Goal: Complete application form

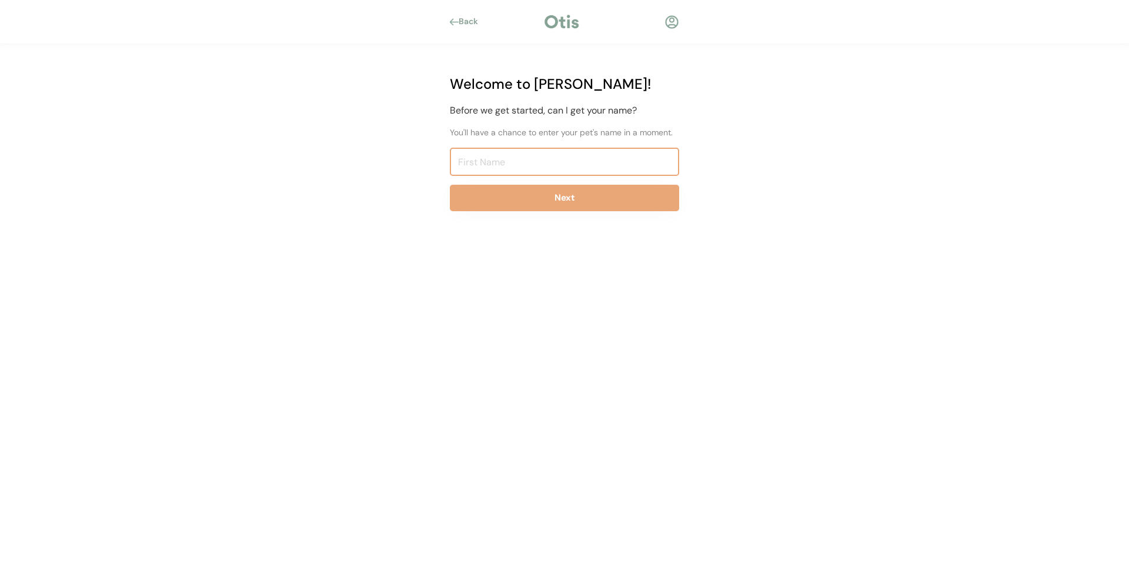
click at [545, 164] on input "input" at bounding box center [564, 162] width 229 height 28
type input "belle"
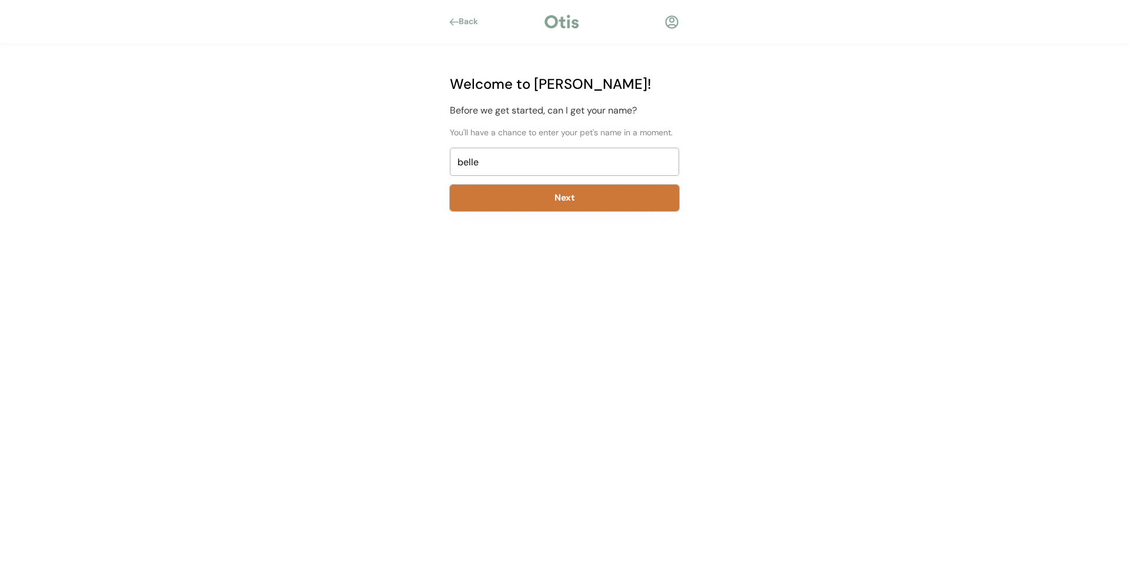
click at [551, 193] on button "Next" at bounding box center [564, 198] width 229 height 26
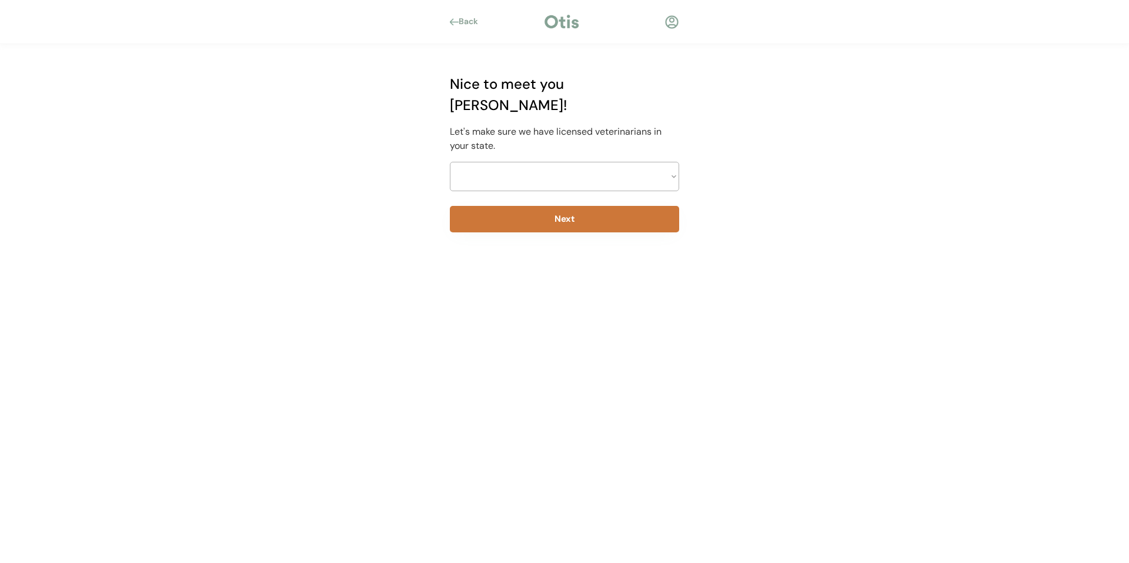
select select ""1348695171700984260__LOOKUP__1704914077411x175461926372072930""
click at [573, 206] on button "Next" at bounding box center [564, 219] width 229 height 26
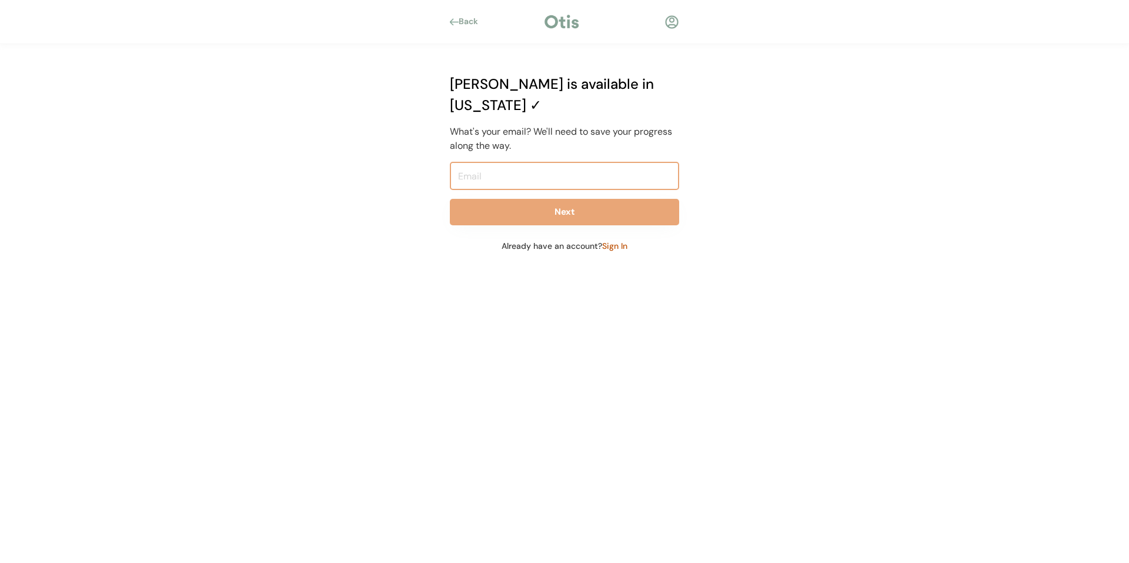
click at [585, 162] on input "email" at bounding box center [564, 176] width 229 height 28
type input "jinglebelle75@gmail.com"
click at [583, 177] on div "Otis is available in Pennsylvania ✓ What's your email? We'll need to save your …" at bounding box center [564, 162] width 265 height 237
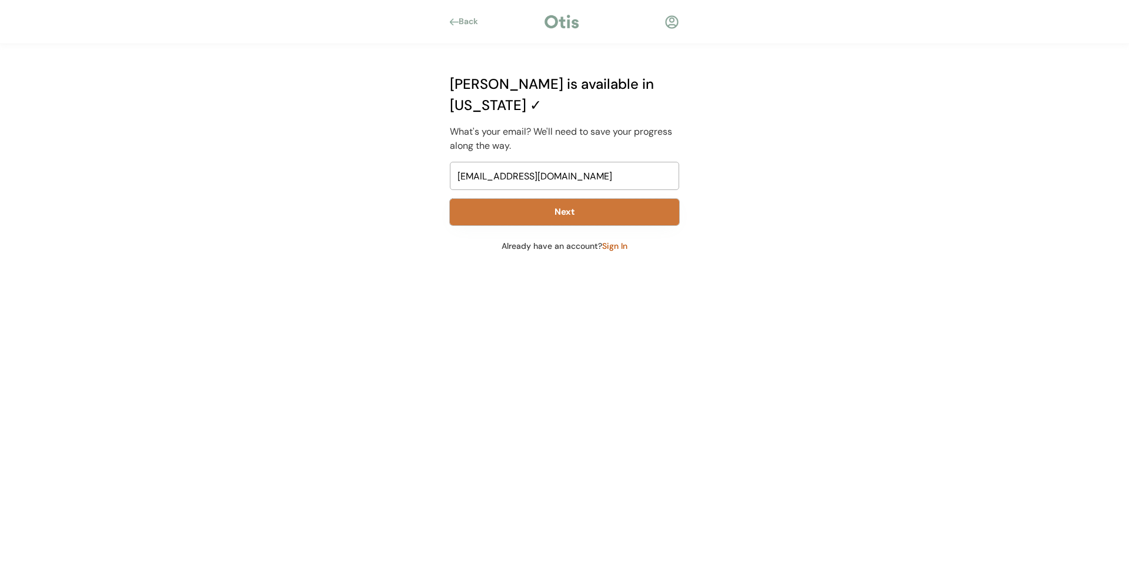
click at [566, 199] on button "Next" at bounding box center [564, 212] width 229 height 26
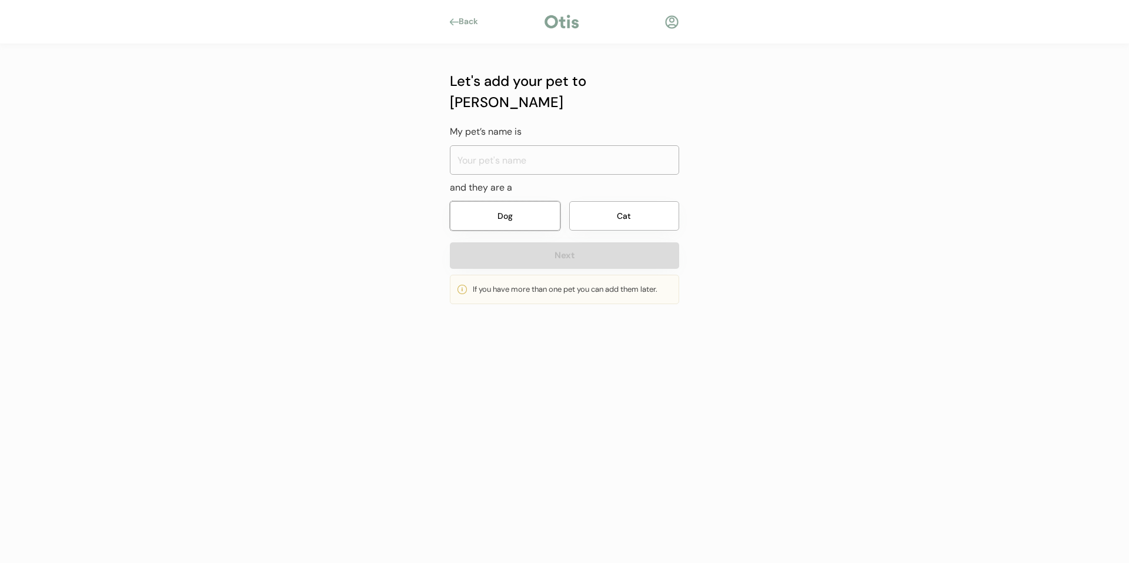
click at [516, 201] on button "Dog" at bounding box center [505, 215] width 111 height 29
click at [568, 145] on input "input" at bounding box center [564, 159] width 229 height 29
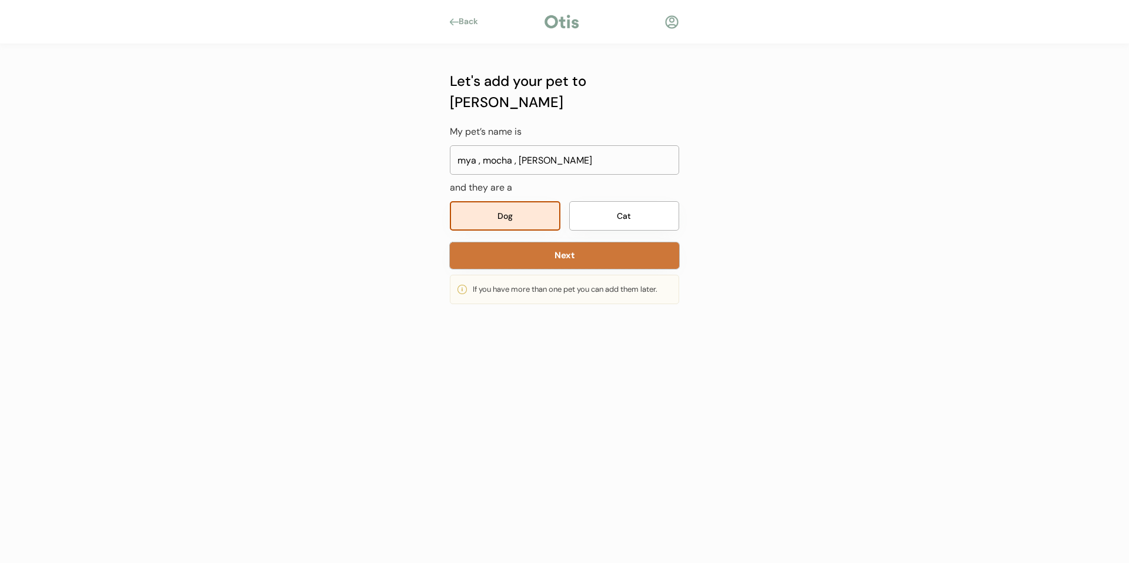
click at [551, 242] on button "Next" at bounding box center [564, 255] width 229 height 26
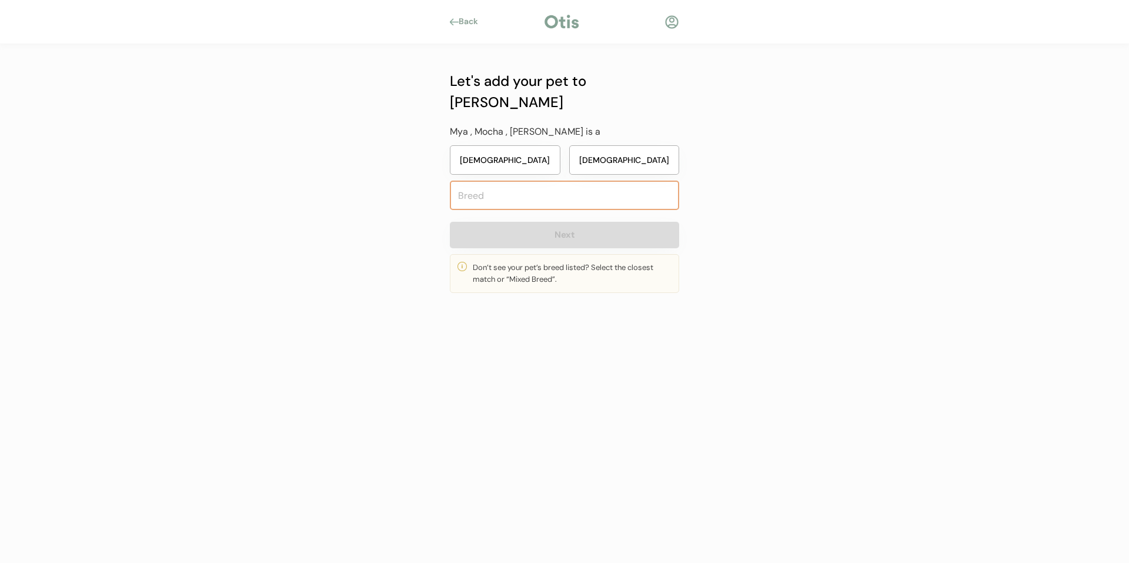
click at [504, 180] on input "text" at bounding box center [564, 194] width 229 height 29
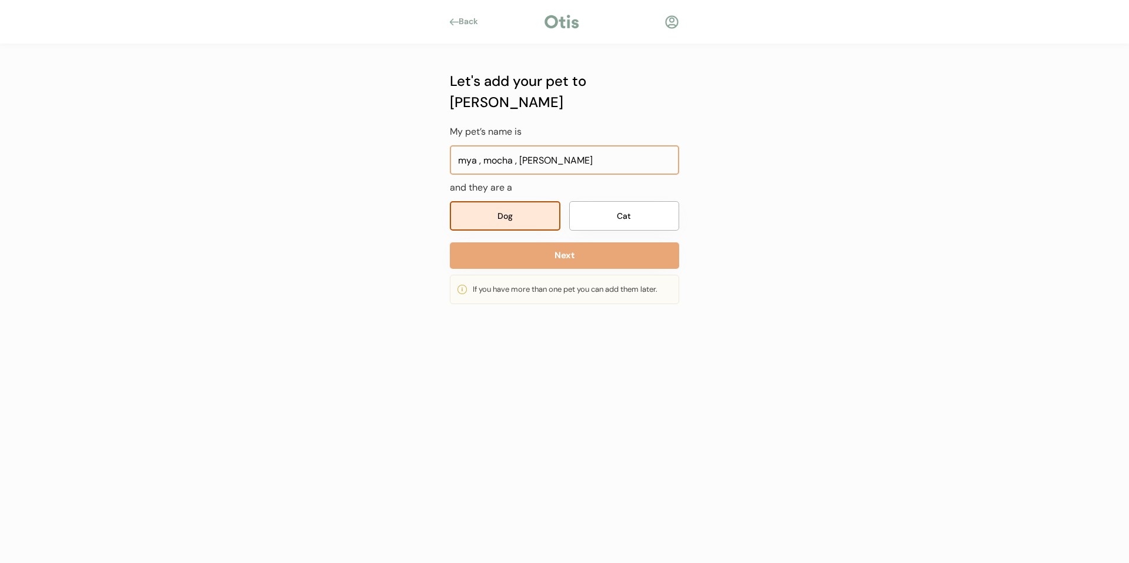
click at [602, 145] on input "input" at bounding box center [564, 159] width 229 height 29
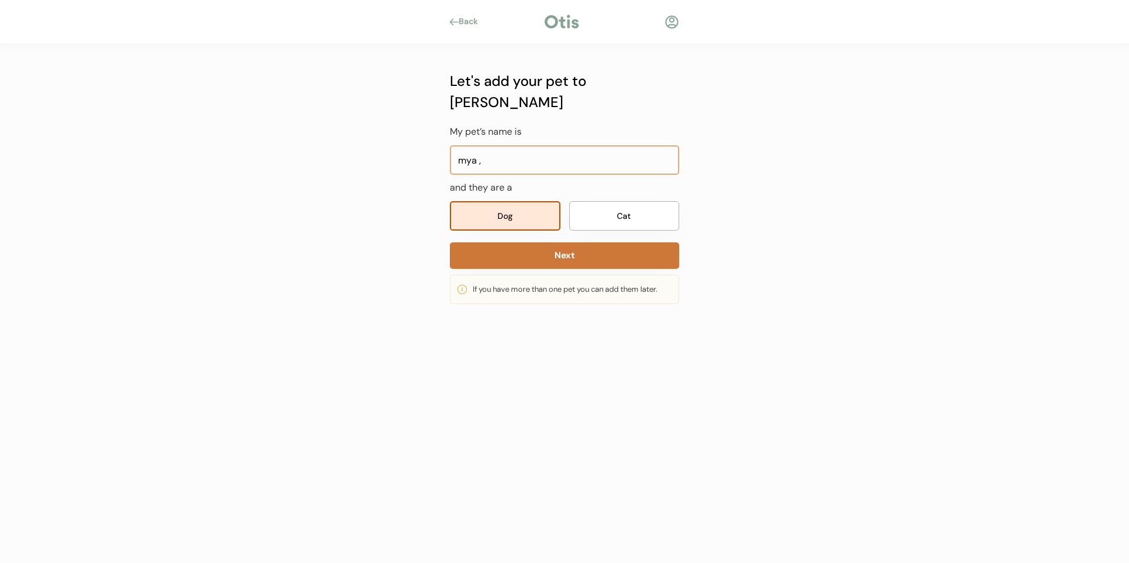
type input "mya ,"
click at [575, 242] on button "Next" at bounding box center [564, 255] width 229 height 26
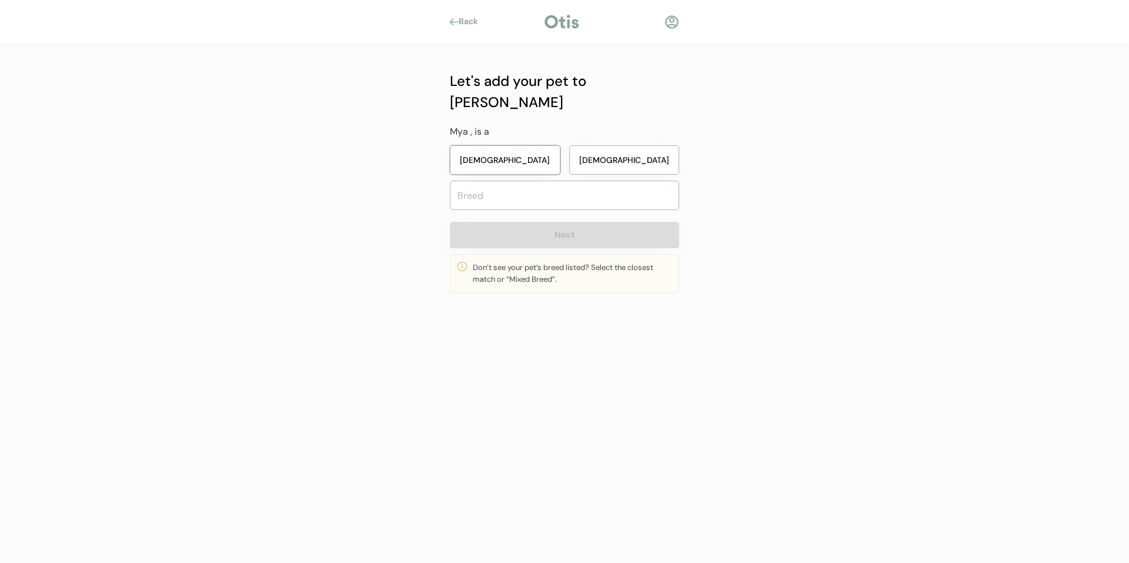
click at [530, 145] on button "[DEMOGRAPHIC_DATA]" at bounding box center [505, 159] width 111 height 29
click at [519, 183] on input "text" at bounding box center [564, 194] width 229 height 29
type input "ger"
type input "gerberian Shepsky"
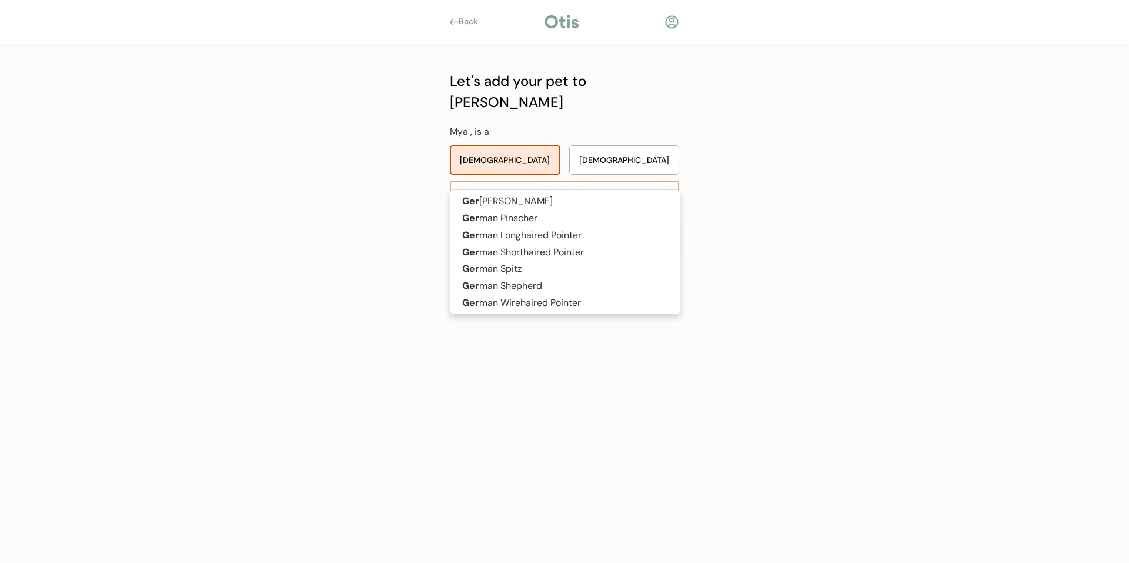
type input "germ"
type input "german Pinscher"
type input "german"
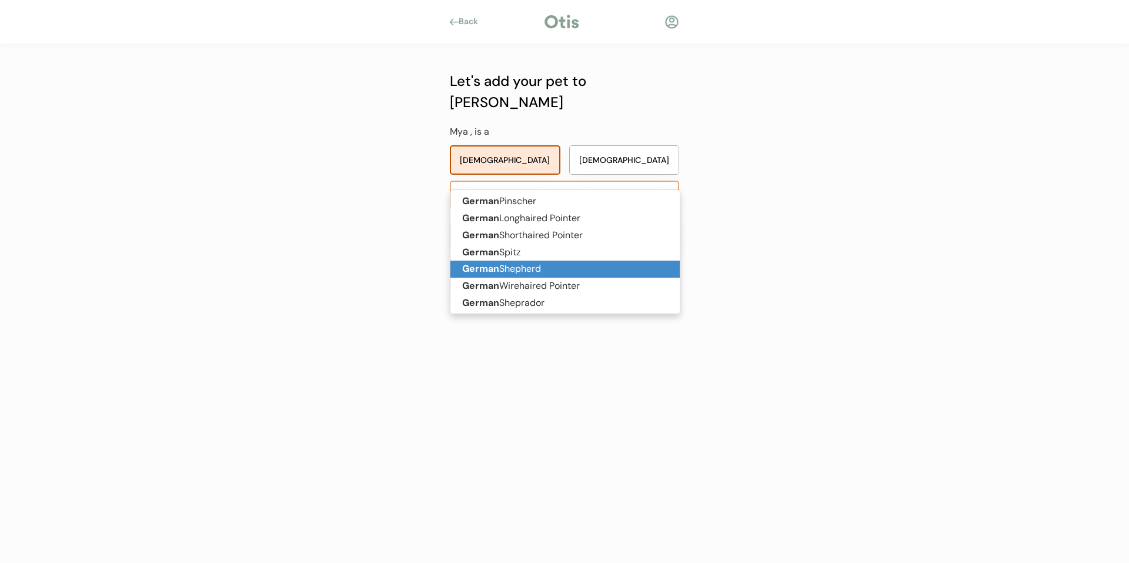
click at [538, 272] on p "German Shepherd" at bounding box center [564, 268] width 229 height 17
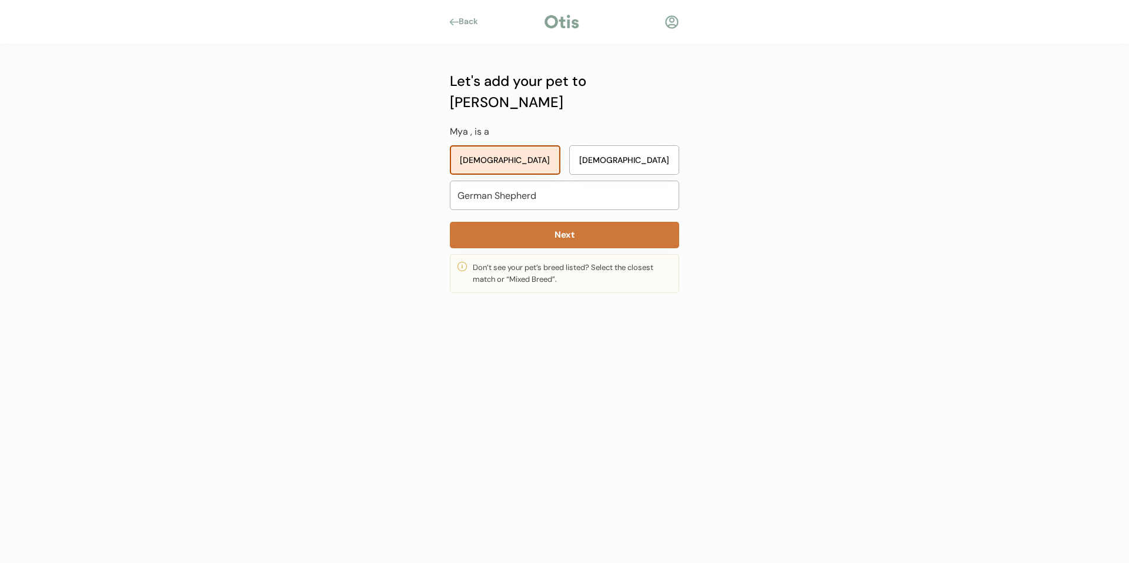
type input "German Shepherd"
click at [625, 222] on button "Next" at bounding box center [564, 235] width 229 height 26
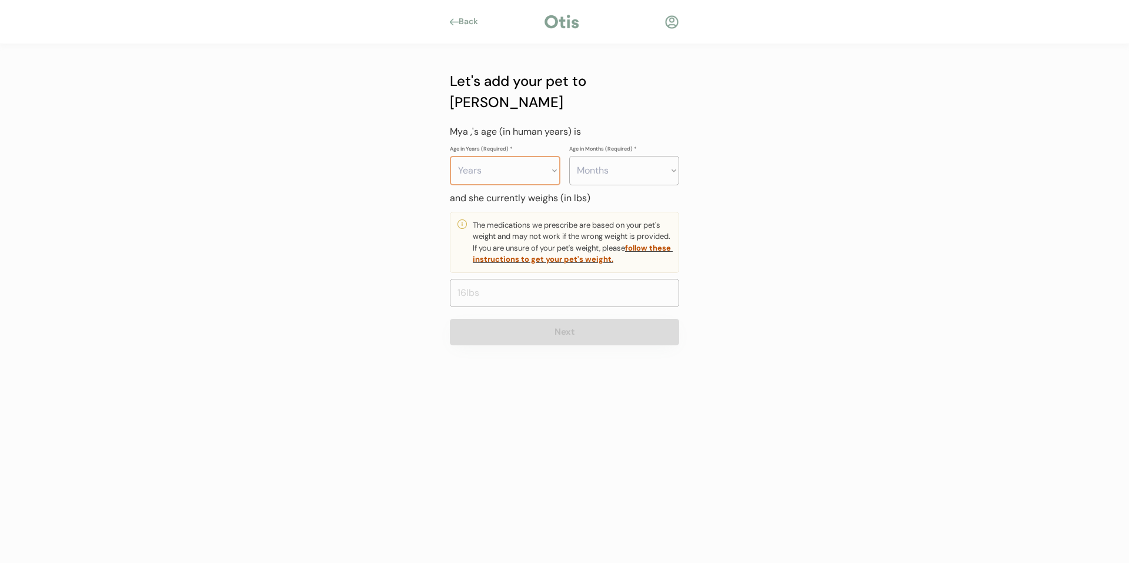
click at [530, 156] on select "Years 0 1 2 3 4 5 6 7 8 9 10 11 12 13 14 15 16 17 18 19 20" at bounding box center [505, 170] width 111 height 29
select select "2"
click at [450, 156] on select "Years 0 1 2 3 4 5 6 7 8 9 10 11 12 13 14 15 16 17 18 19 20" at bounding box center [505, 170] width 111 height 29
click at [647, 156] on select "Months 0 1 2 3 4 5 6 7 8 9 10 11" at bounding box center [624, 170] width 111 height 29
select select "6"
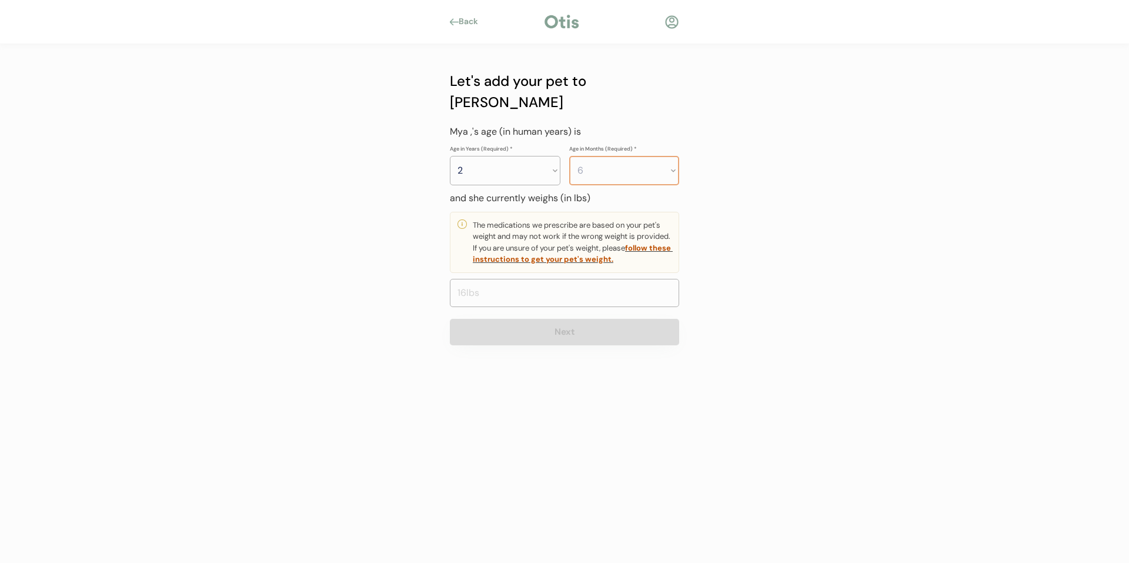
click at [569, 156] on select "Months 0 1 2 3 4 5 6 7 8 9 10 11" at bounding box center [624, 170] width 111 height 29
click at [611, 279] on input "input" at bounding box center [564, 293] width 229 height 28
type input "67.0"
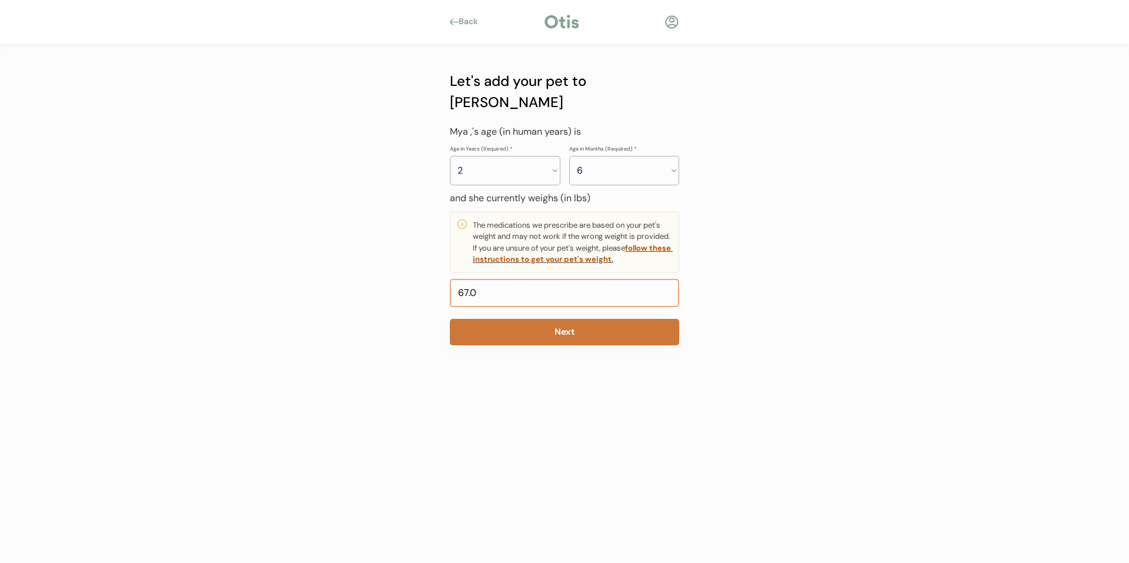
click at [570, 319] on button "Next" at bounding box center [564, 332] width 229 height 26
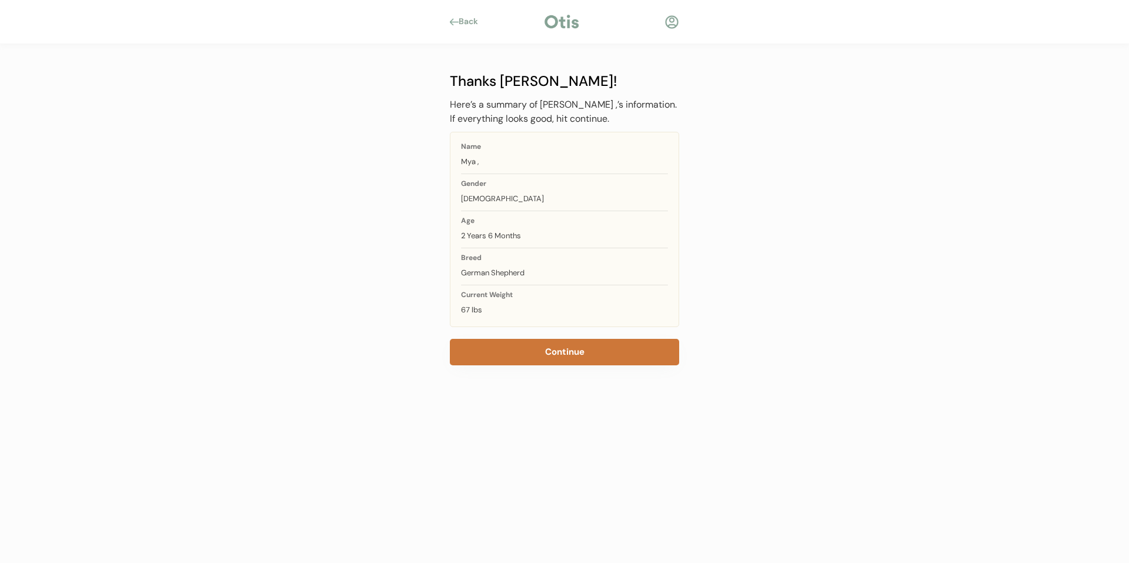
click at [570, 352] on button "Continue" at bounding box center [564, 352] width 229 height 26
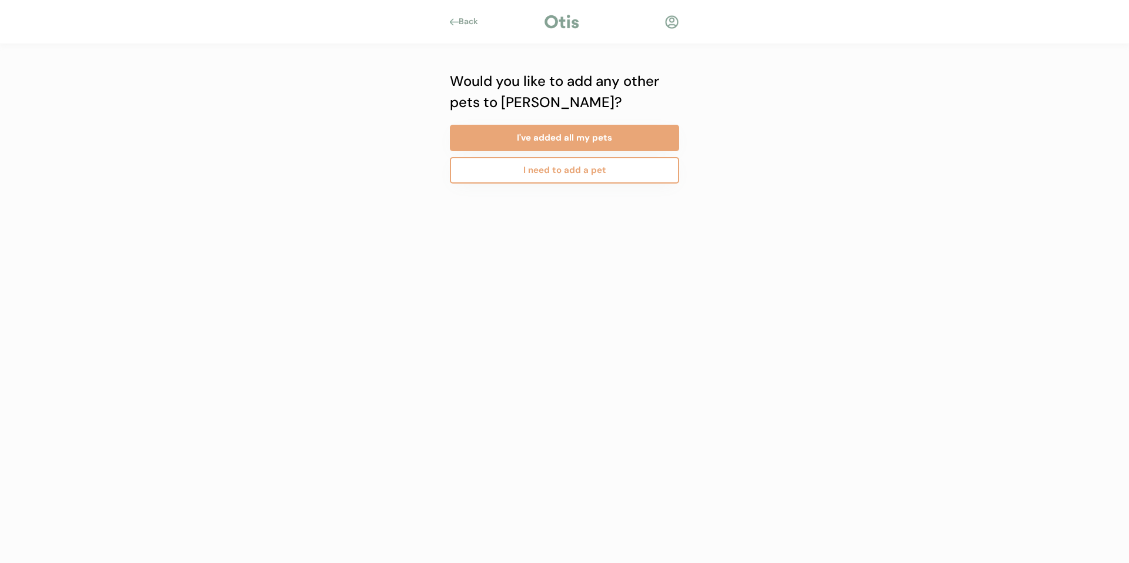
click at [615, 168] on button "I need to add a pet" at bounding box center [564, 170] width 229 height 26
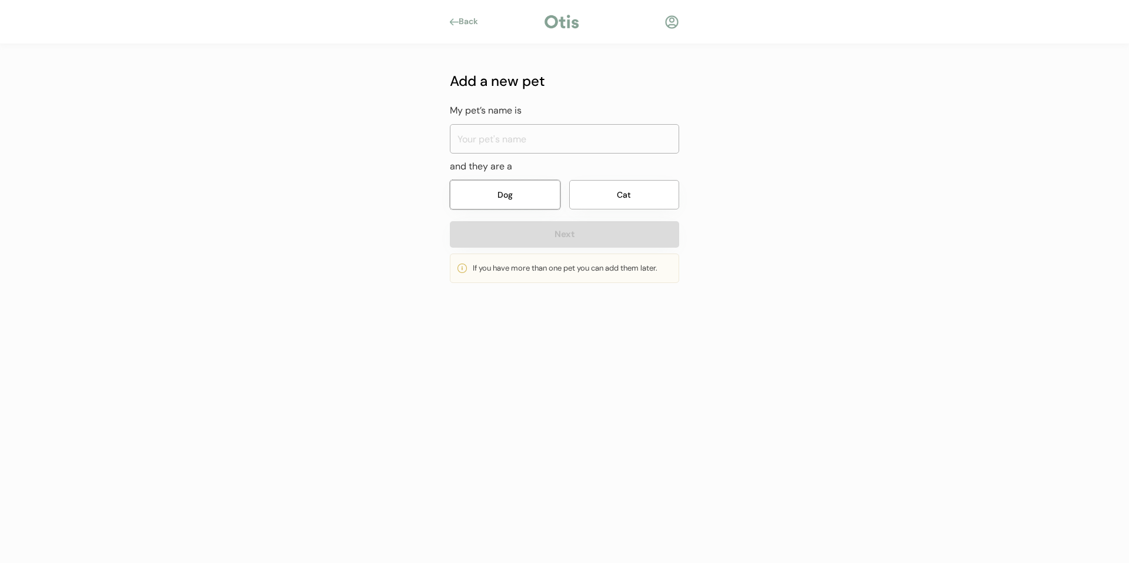
click at [524, 187] on button "Dog" at bounding box center [505, 194] width 111 height 29
click at [560, 130] on input "input" at bounding box center [564, 138] width 229 height 29
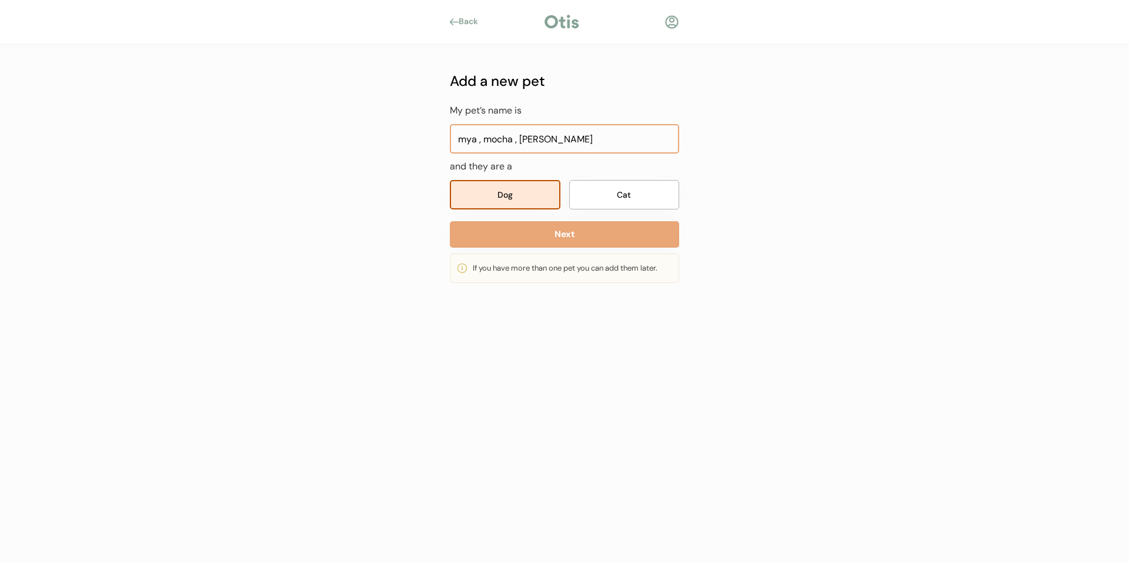
click at [593, 143] on input "input" at bounding box center [564, 138] width 229 height 29
type input "m"
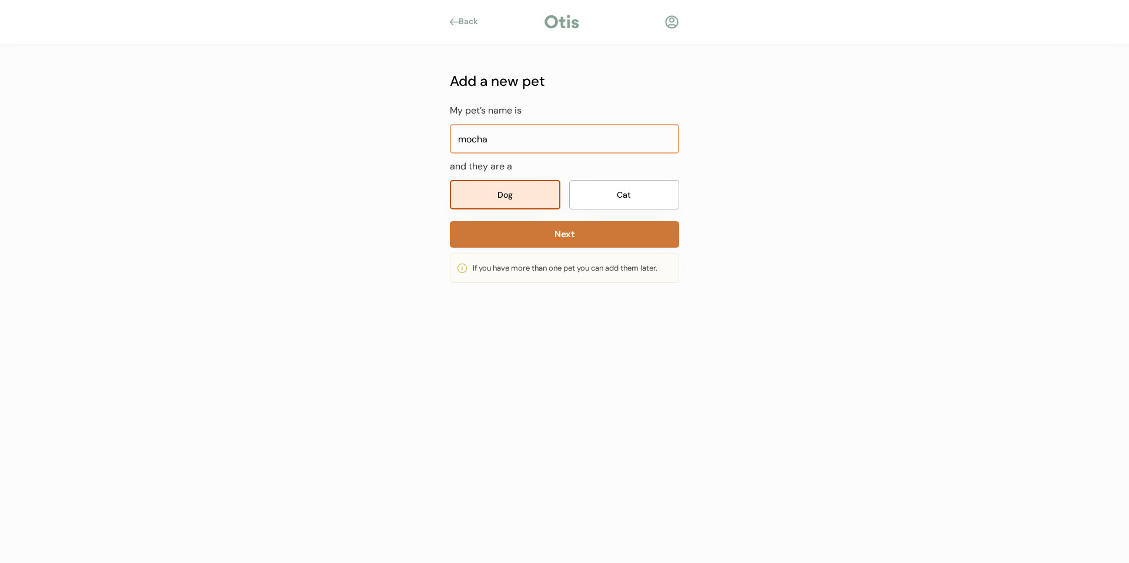
type input "mocha"
click at [550, 231] on button "Next" at bounding box center [564, 234] width 229 height 26
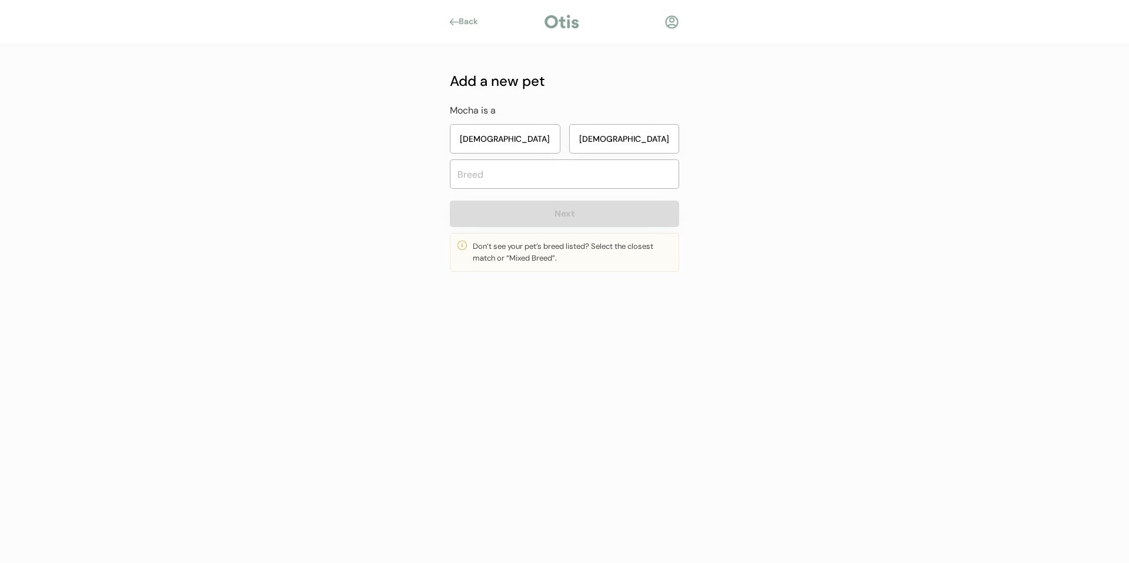
click at [520, 132] on button "Female" at bounding box center [505, 138] width 111 height 29
click at [524, 179] on input "text" at bounding box center [564, 173] width 229 height 29
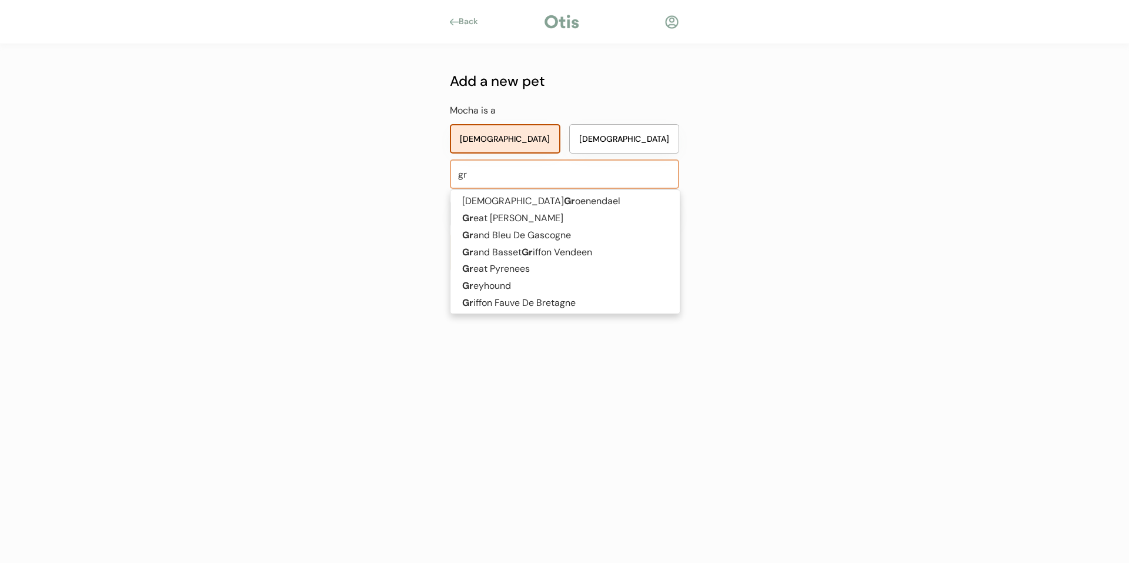
type input "gre"
type input "great Dane"
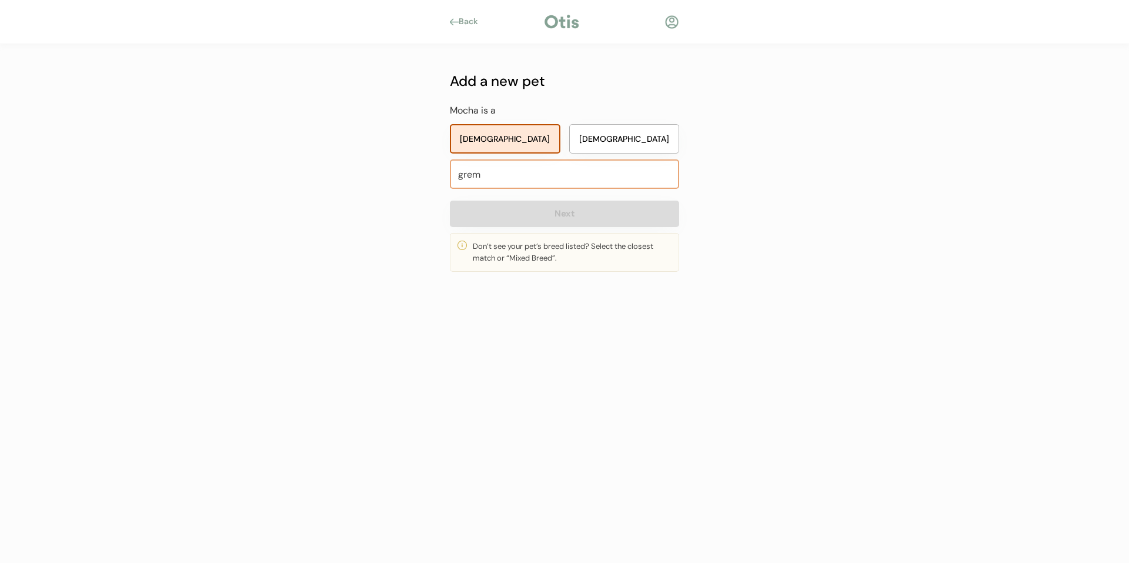
type input "gre"
type input "great Dane"
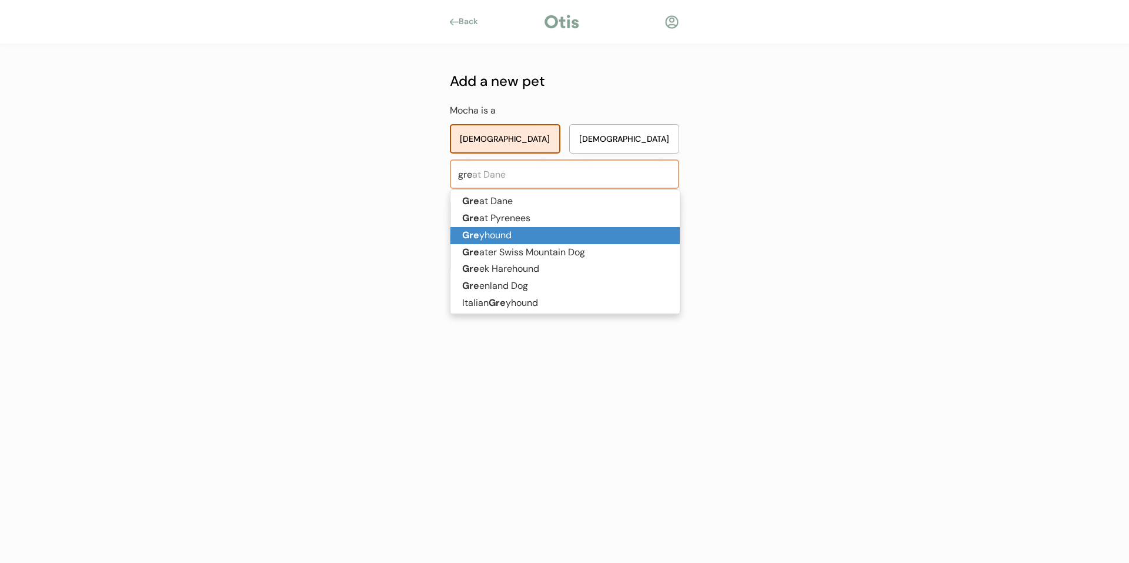
type input "gr"
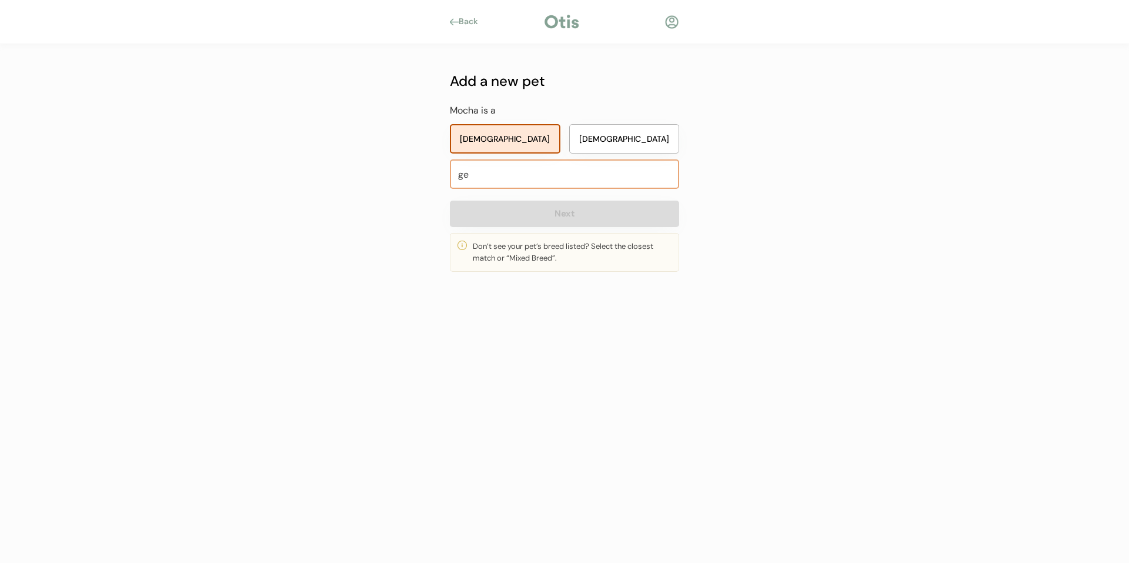
type input "ger"
type input "gerberian Shepsky"
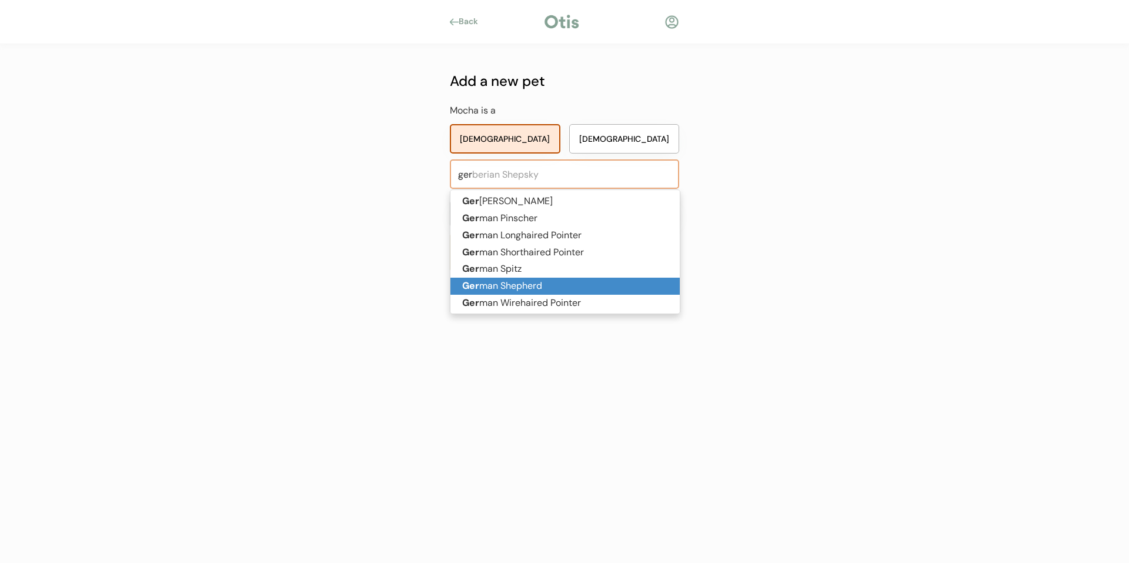
click at [547, 285] on p "Ger man Shepherd" at bounding box center [564, 285] width 229 height 17
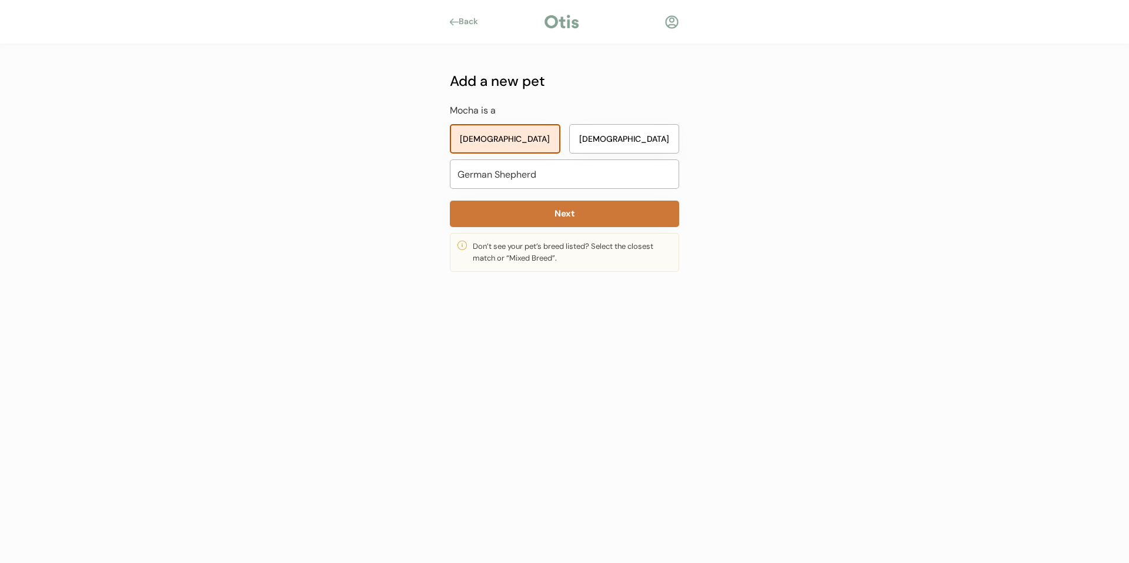
type input "German Shepherd"
click at [560, 216] on button "Next" at bounding box center [564, 213] width 229 height 26
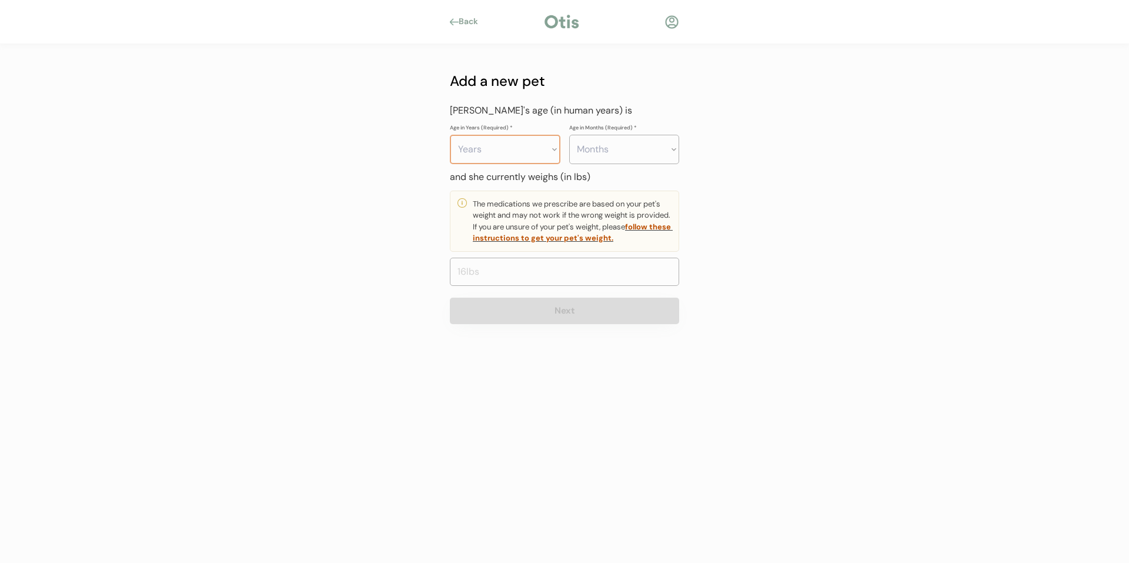
click at [555, 148] on select "Years 0 1 2 3 4 5 6 7 8 9 10 11 12 13 14 15 16 17 18 19 20" at bounding box center [505, 149] width 111 height 29
select select "11"
click at [450, 135] on select "Years 0 1 2 3 4 5 6 7 8 9 10 11 12 13 14 15 16 17 18 19 20" at bounding box center [505, 149] width 111 height 29
click at [677, 146] on select "Months 0 1 2 3 4 5 6 7 8 9 10 11" at bounding box center [624, 149] width 111 height 29
select select "6"
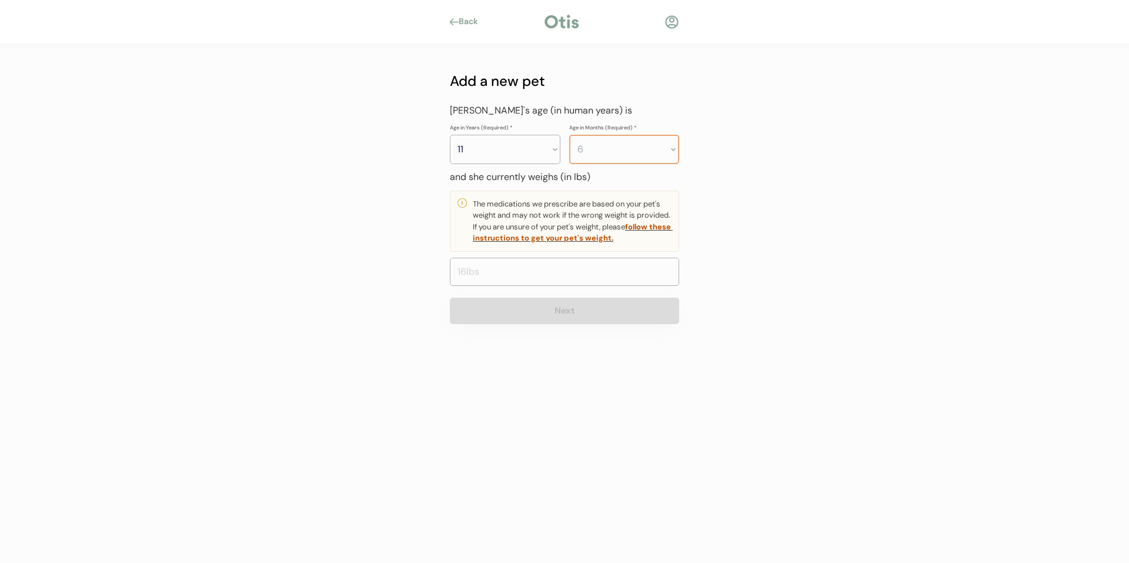
click at [569, 135] on select "Months 0 1 2 3 4 5 6 7 8 9 10 11" at bounding box center [624, 149] width 111 height 29
click at [537, 275] on input "input" at bounding box center [564, 271] width 229 height 28
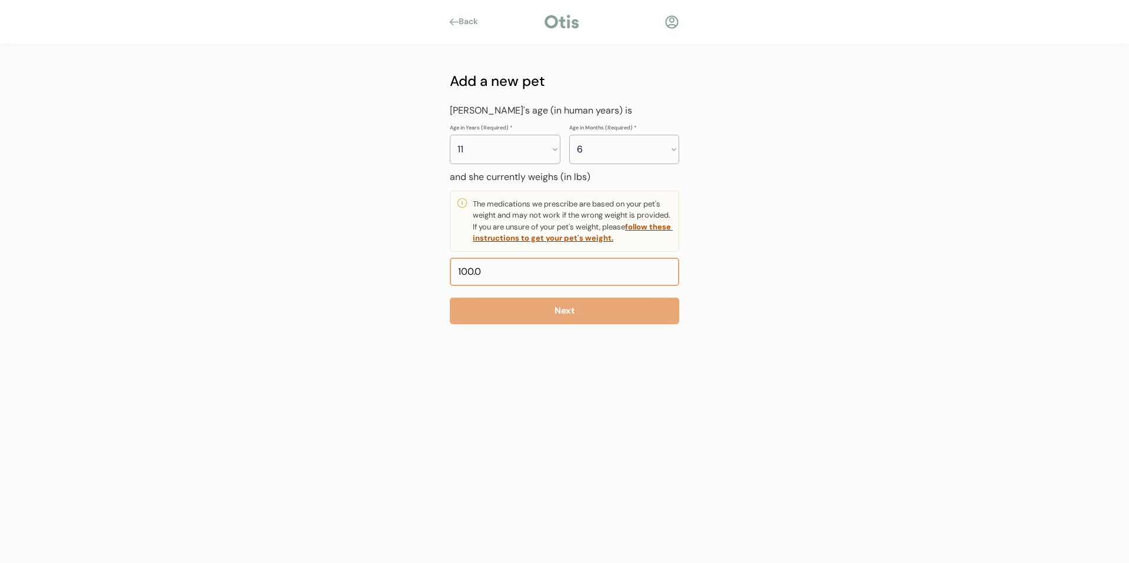
click at [524, 264] on input "input" at bounding box center [564, 271] width 229 height 28
type input "100.4"
click at [556, 309] on button "Next" at bounding box center [564, 310] width 229 height 26
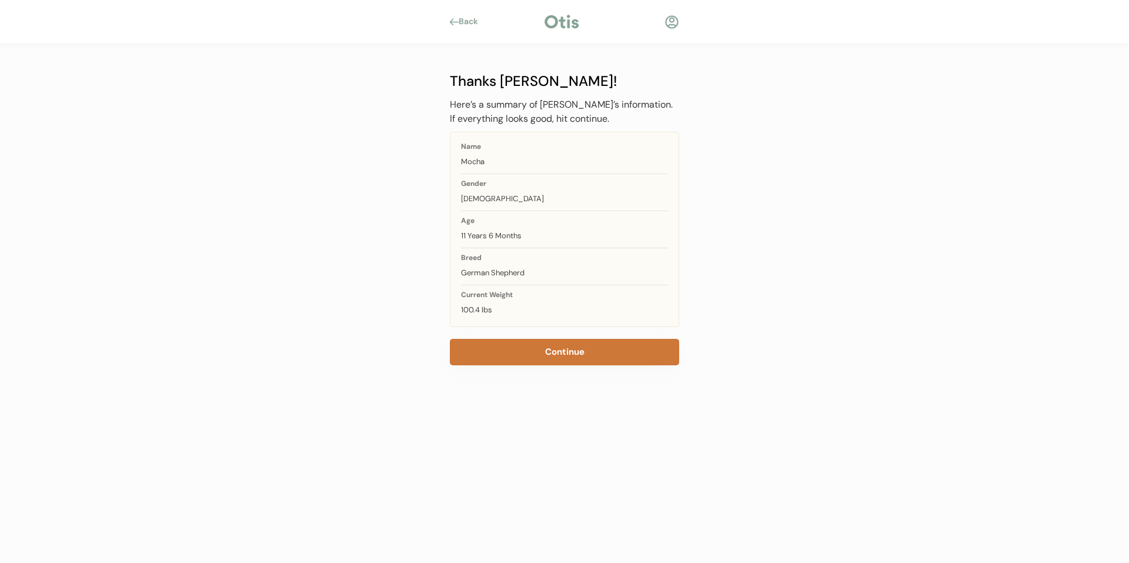
click at [525, 347] on button "Continue" at bounding box center [564, 352] width 229 height 26
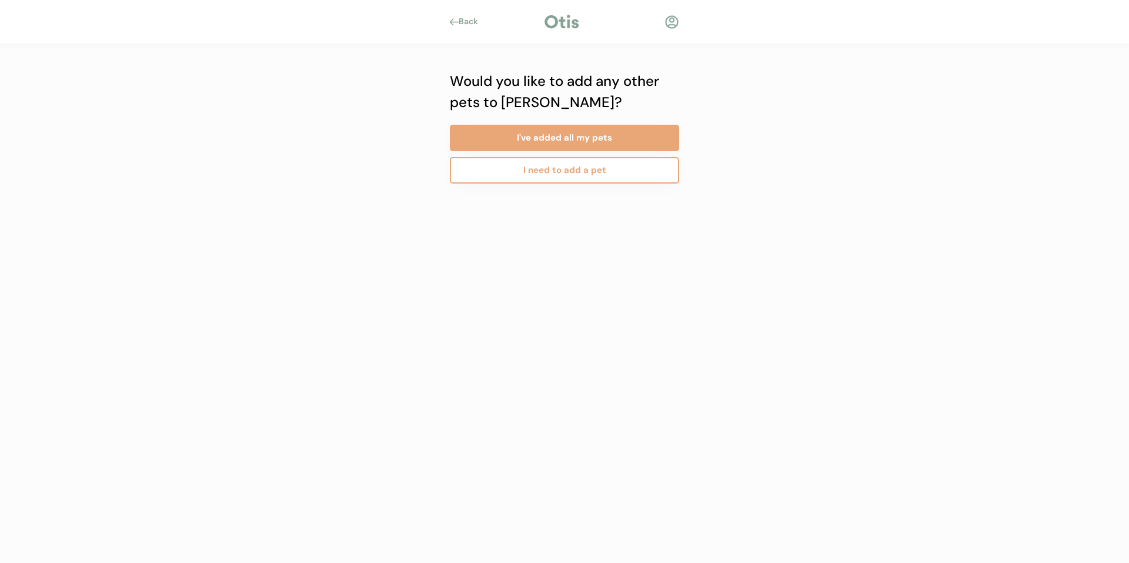
click at [625, 169] on button "I need to add a pet" at bounding box center [564, 170] width 229 height 26
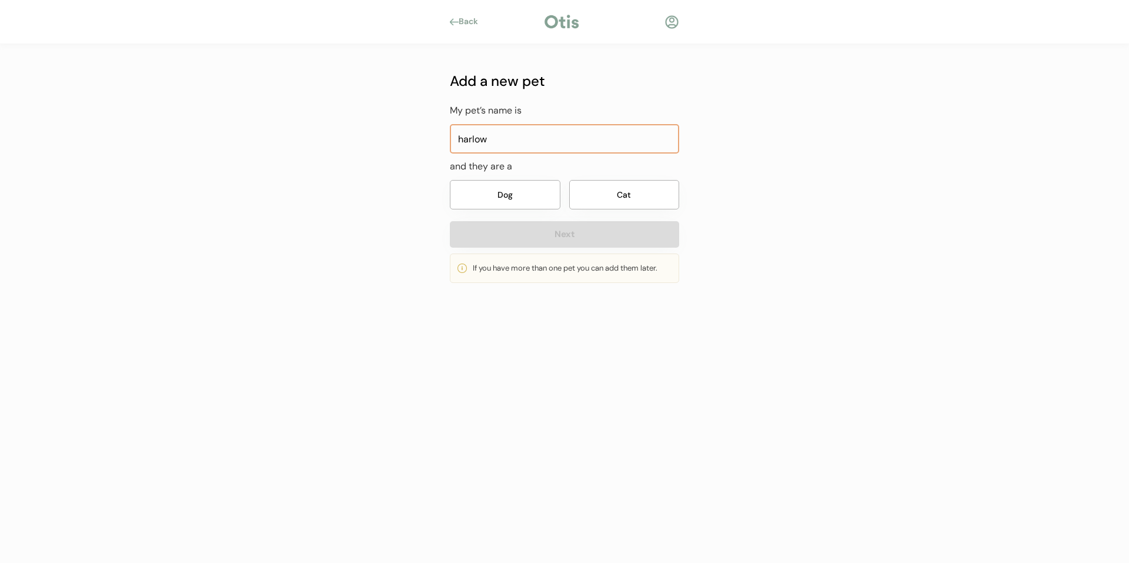
type input "harlow"
click at [516, 193] on button "Dog" at bounding box center [505, 194] width 111 height 29
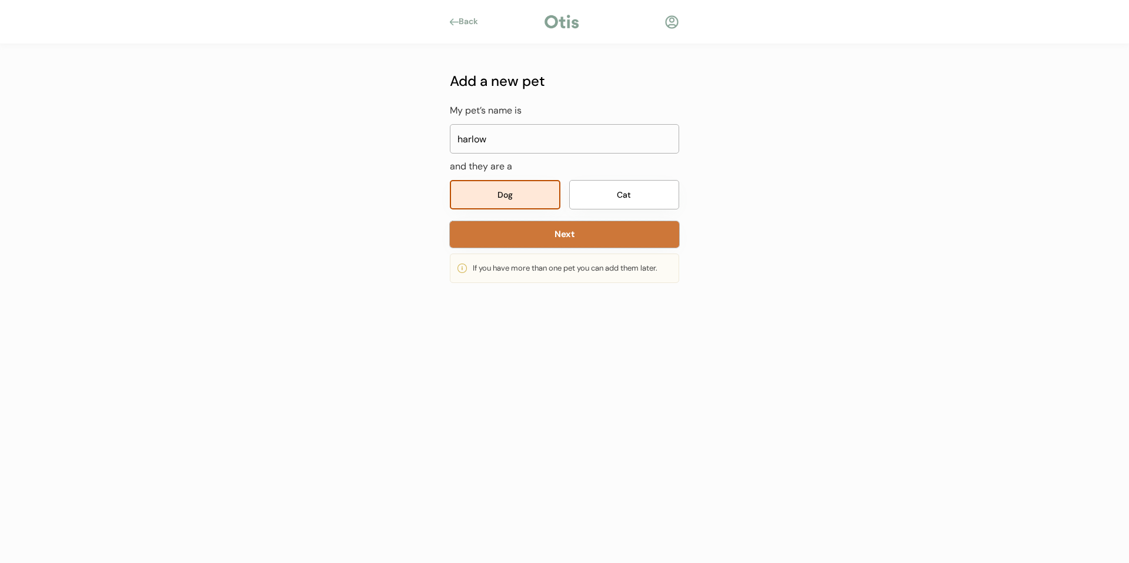
click at [563, 230] on button "Next" at bounding box center [564, 234] width 229 height 26
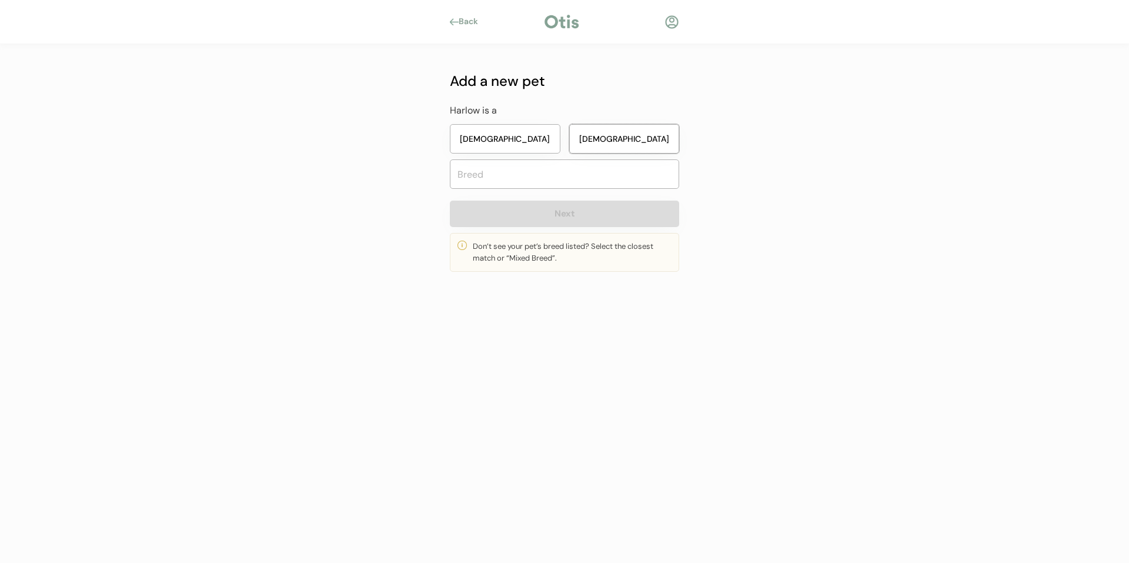
click at [652, 130] on button "[DEMOGRAPHIC_DATA]" at bounding box center [624, 138] width 111 height 29
click at [564, 173] on input "text" at bounding box center [564, 173] width 229 height 29
type input "ger"
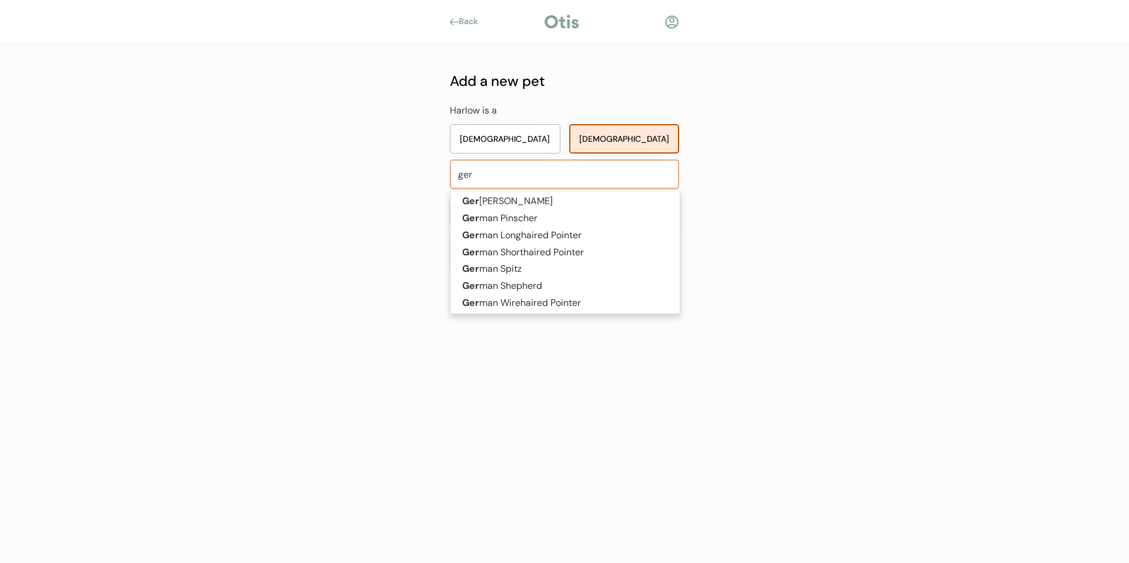
type input "gerberian Shepsky"
click at [533, 282] on p "Ger man Shepherd" at bounding box center [564, 285] width 229 height 17
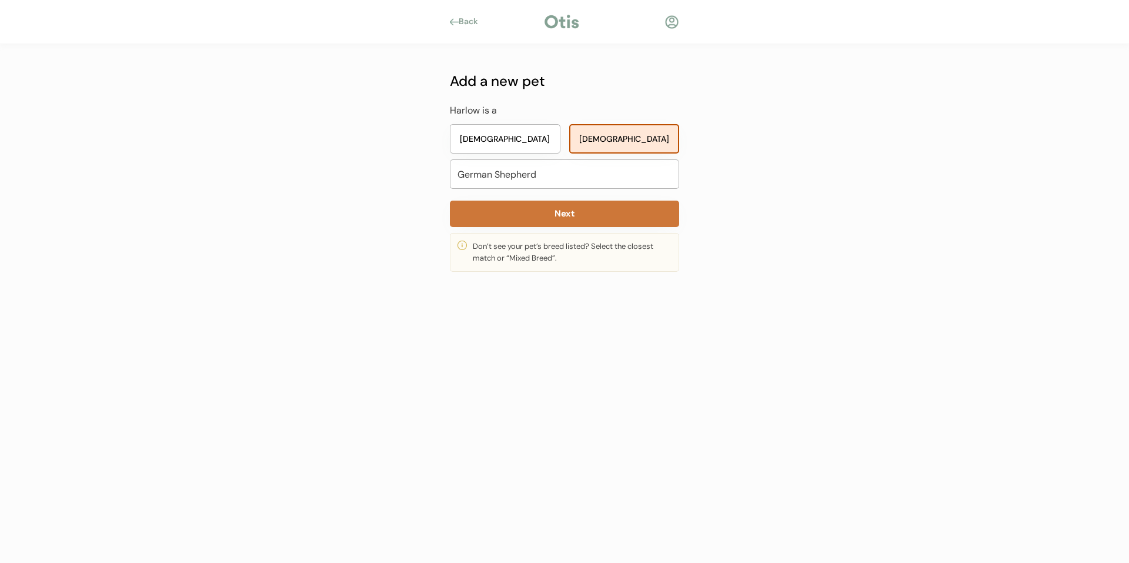
type input "German Shepherd"
click at [588, 214] on button "Next" at bounding box center [564, 213] width 229 height 26
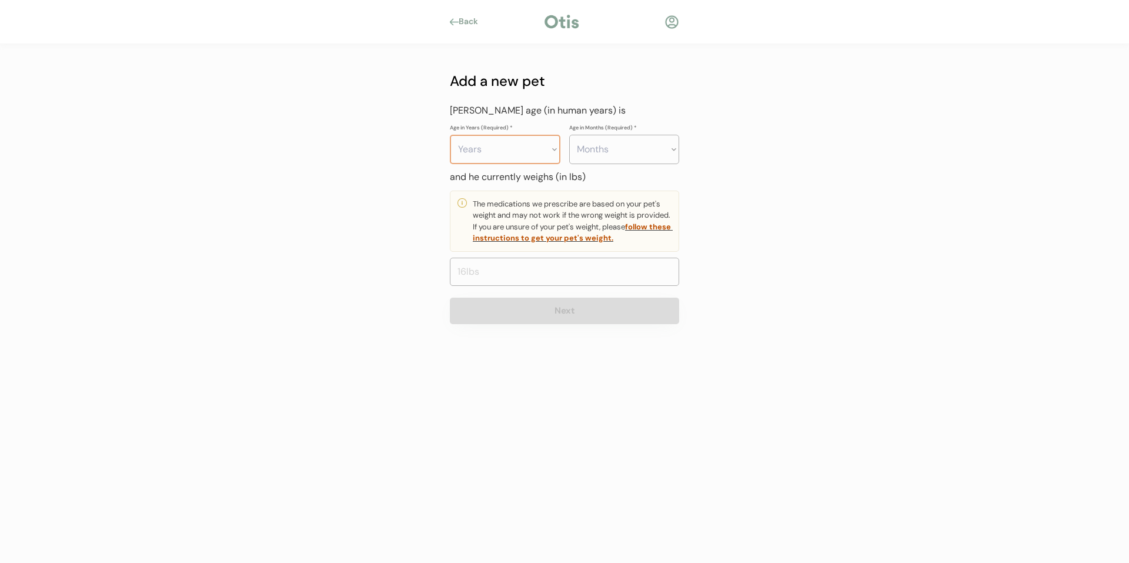
click at [554, 148] on select "Years 0 1 2 3 4 5 6 7 8 9 10 11 12 13 14 15 16 17 18 19 20" at bounding box center [505, 149] width 111 height 29
select select "2"
click at [450, 135] on select "Years 0 1 2 3 4 5 6 7 8 9 10 11 12 13 14 15 16 17 18 19 20" at bounding box center [505, 149] width 111 height 29
click at [671, 145] on select "Months 0 1 2 3 4 5 6 7 8 9 10 11" at bounding box center [624, 149] width 111 height 29
select select "6"
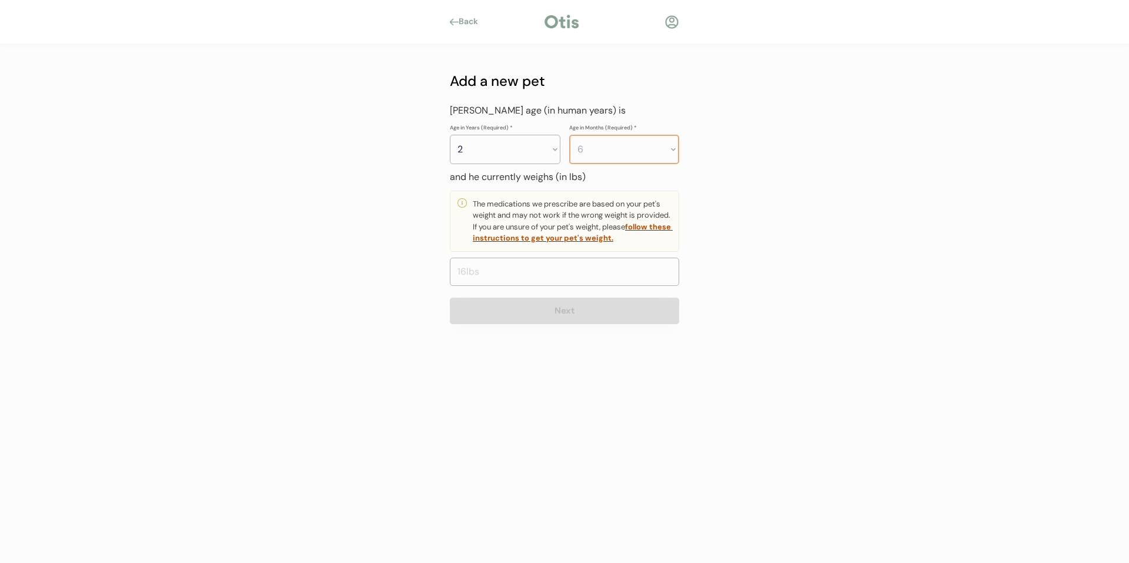
click at [569, 135] on select "Months 0 1 2 3 4 5 6 7 8 9 10 11" at bounding box center [624, 149] width 111 height 29
click at [539, 275] on input "input" at bounding box center [564, 271] width 229 height 28
type input "120.0"
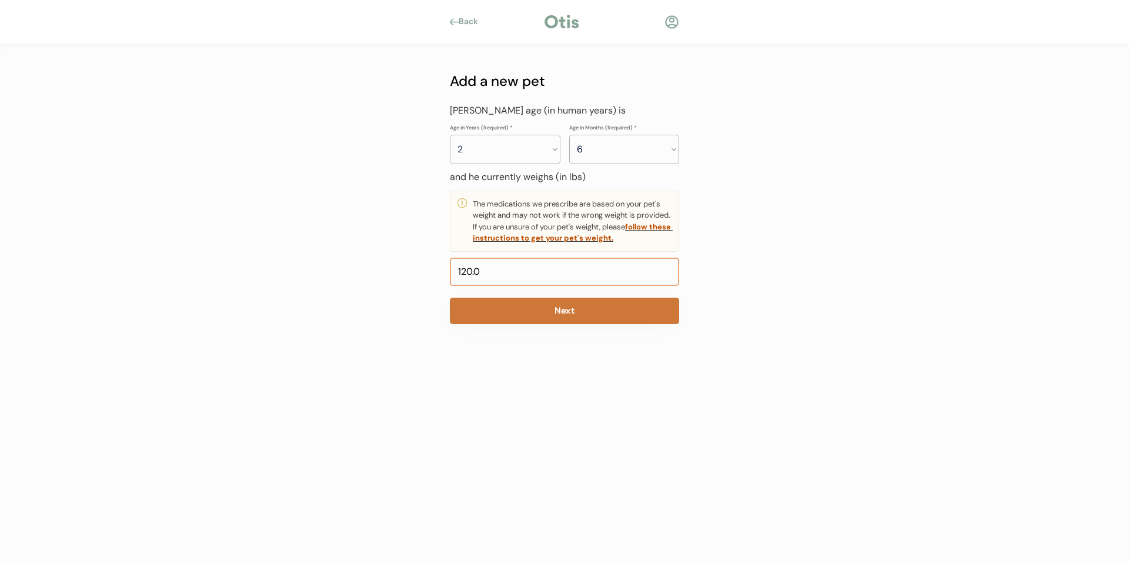
click at [566, 312] on button "Next" at bounding box center [564, 310] width 229 height 26
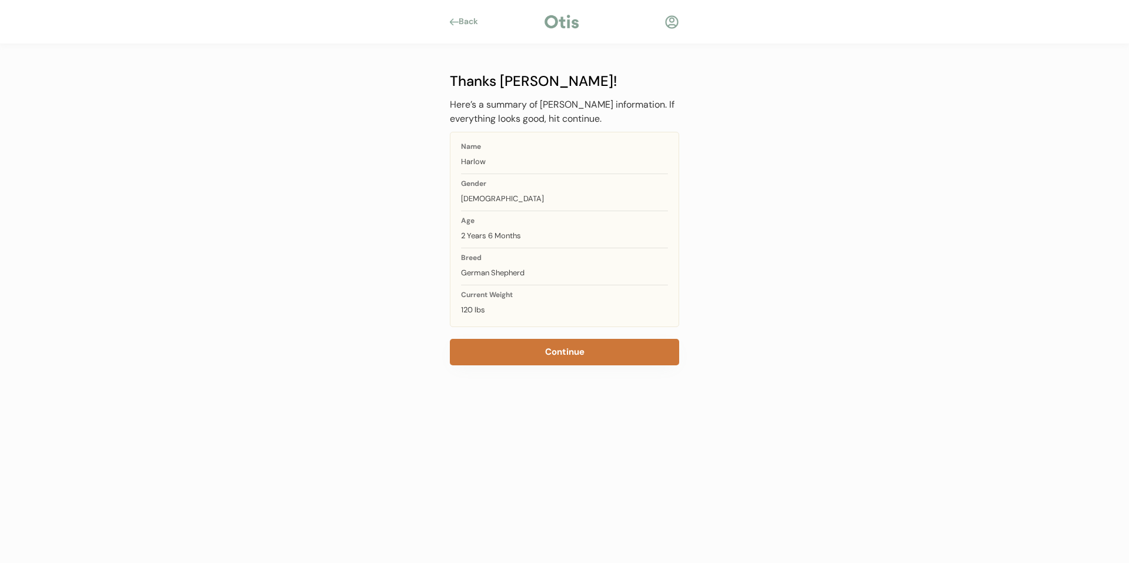
click at [593, 357] on button "Continue" at bounding box center [564, 352] width 229 height 26
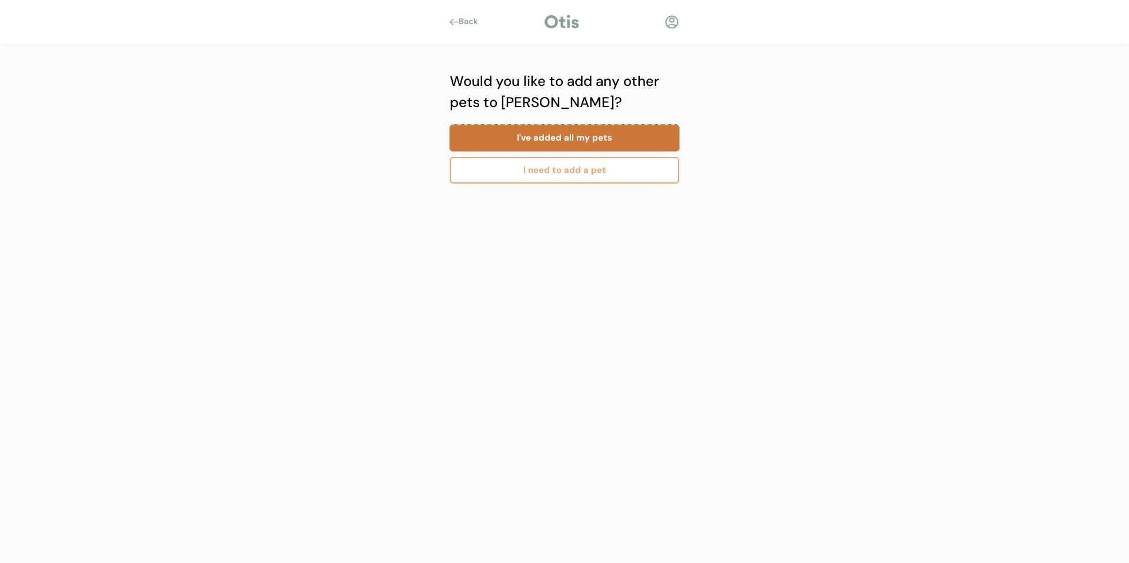
click at [656, 135] on button "I've added all my pets" at bounding box center [564, 138] width 229 height 26
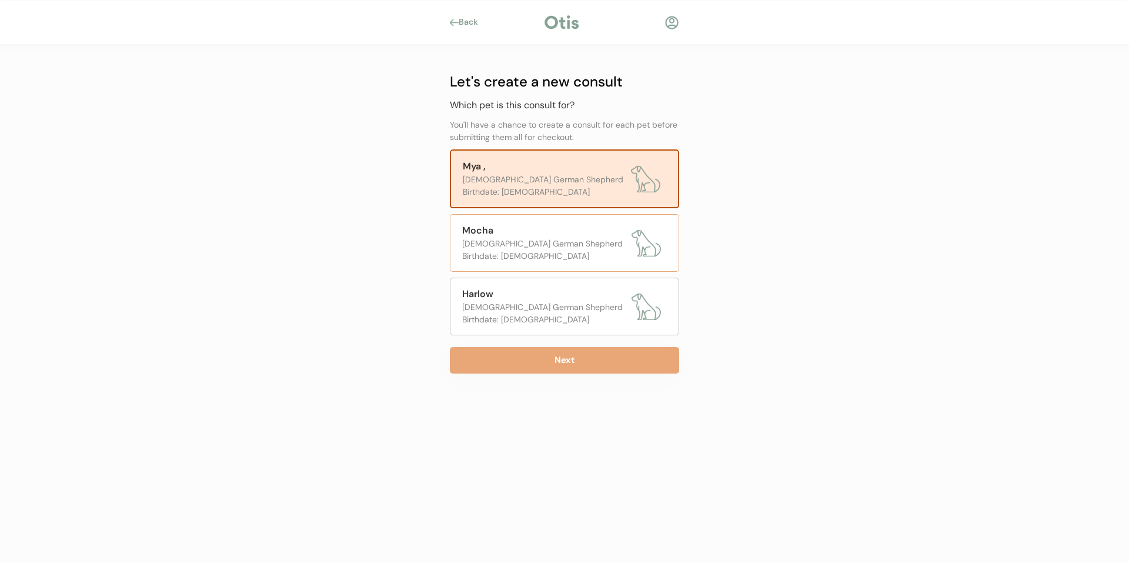
click at [665, 239] on div "Mocha [DEMOGRAPHIC_DATA] German Shepherd Birthdate: [DEMOGRAPHIC_DATA]" at bounding box center [564, 243] width 229 height 58
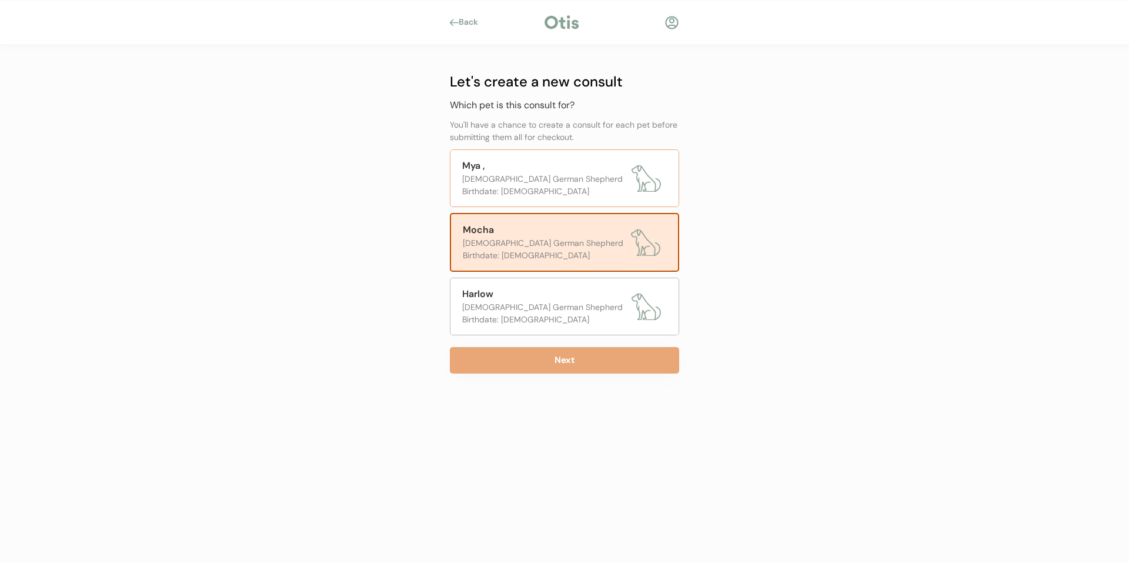
click at [642, 172] on img at bounding box center [645, 177] width 29 height 29
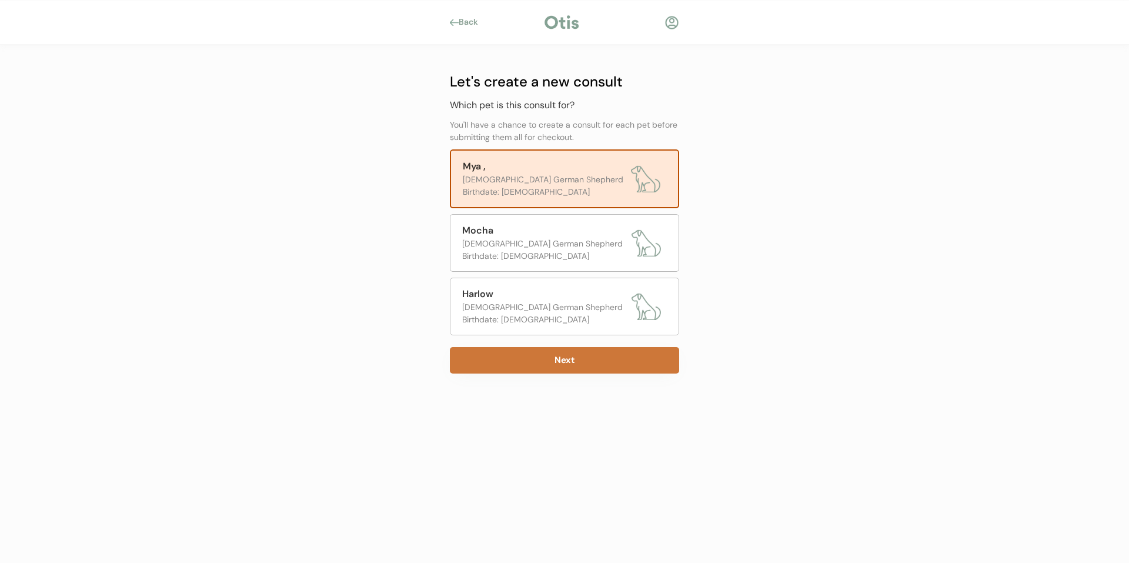
click at [581, 366] on button "Next" at bounding box center [564, 360] width 229 height 26
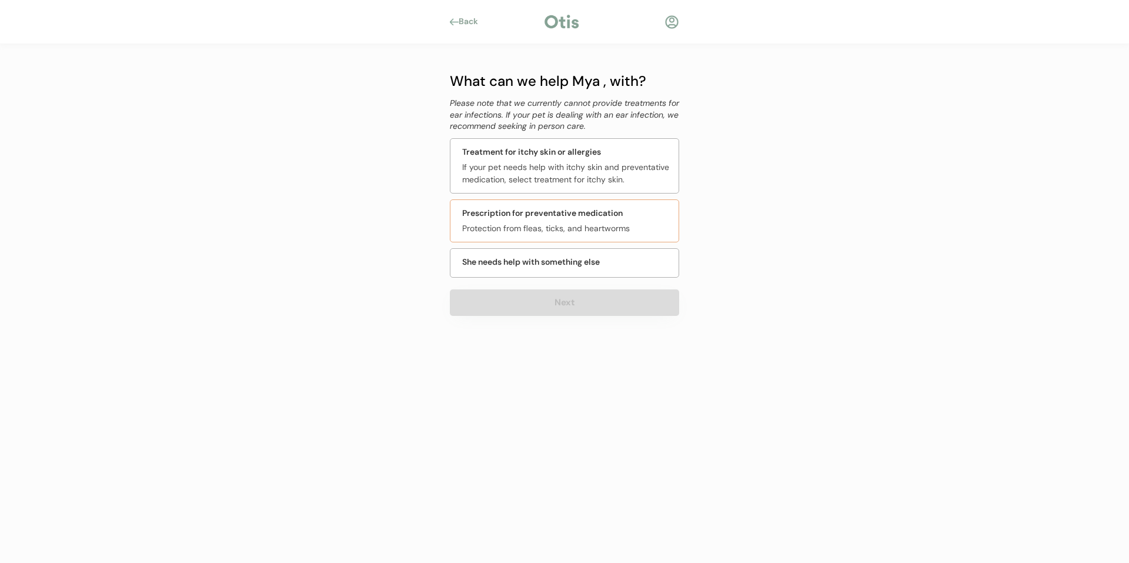
click at [644, 210] on div "Prescription for preventative medication Protection from fleas, ticks, and hear…" at bounding box center [564, 220] width 229 height 43
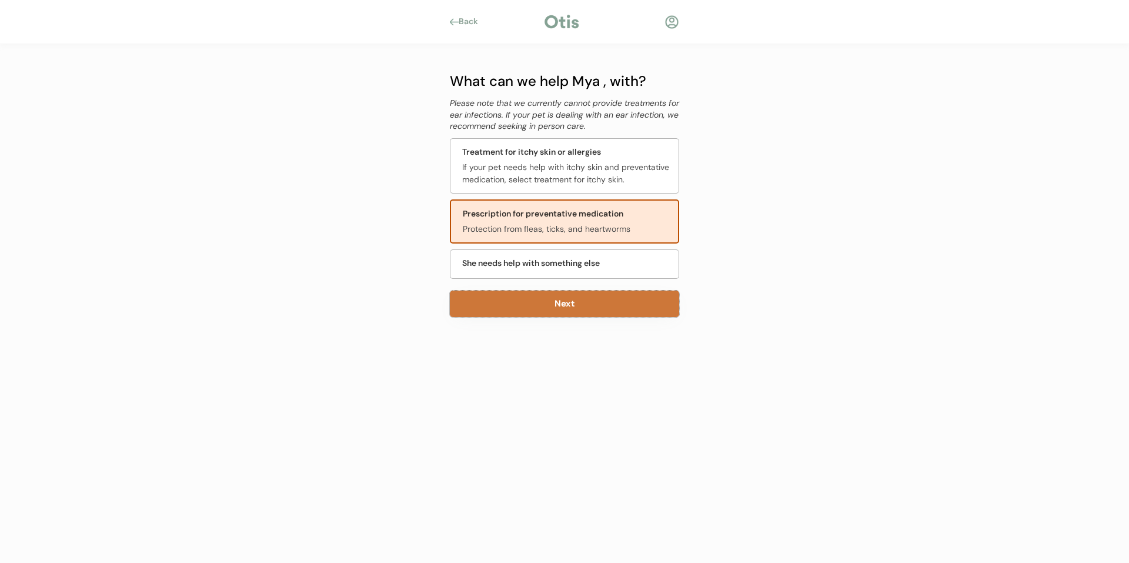
click at [574, 300] on button "Next" at bounding box center [564, 303] width 229 height 26
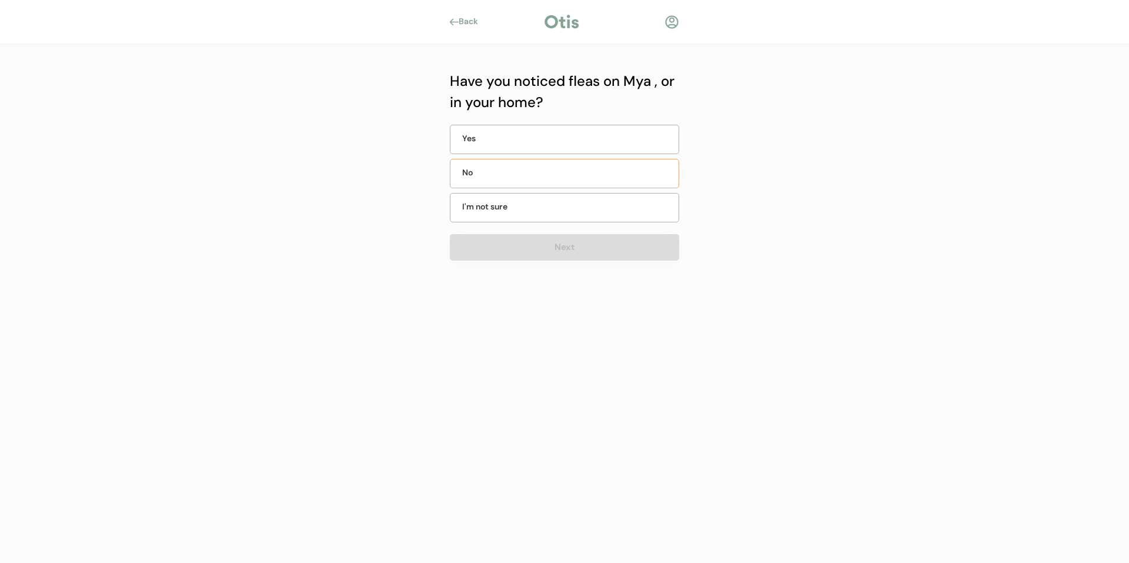
click at [567, 178] on div "No" at bounding box center [564, 173] width 229 height 29
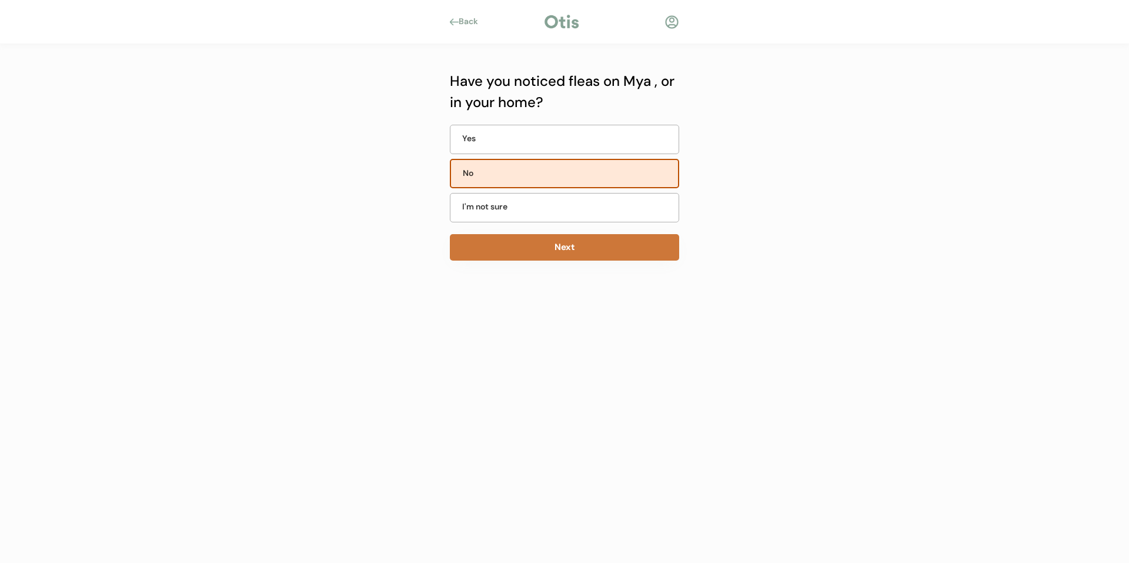
click at [582, 246] on button "Next" at bounding box center [564, 247] width 229 height 26
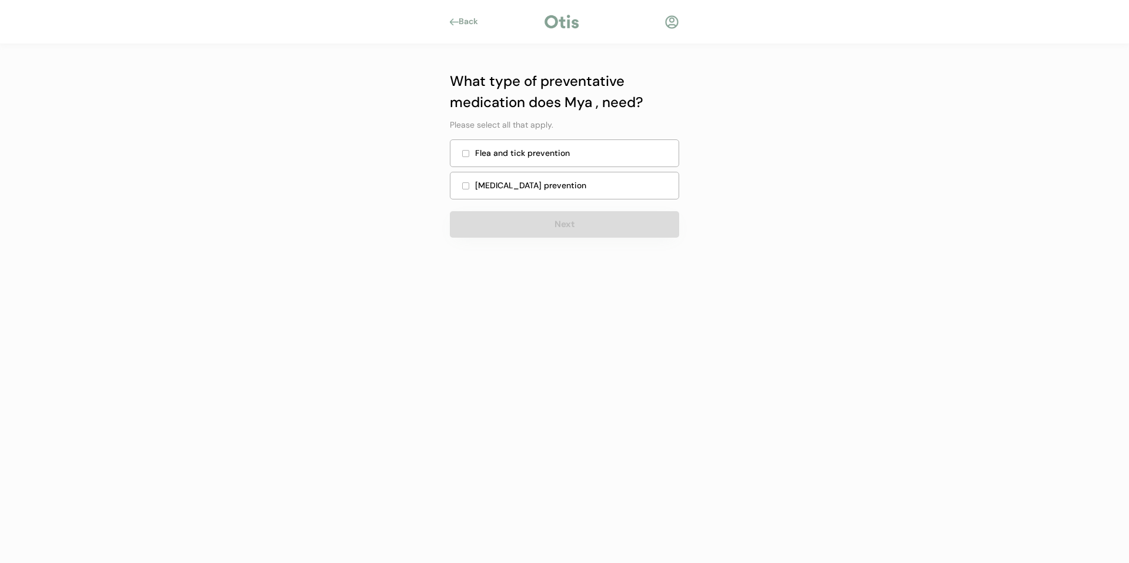
click at [464, 155] on div at bounding box center [466, 153] width 6 height 6
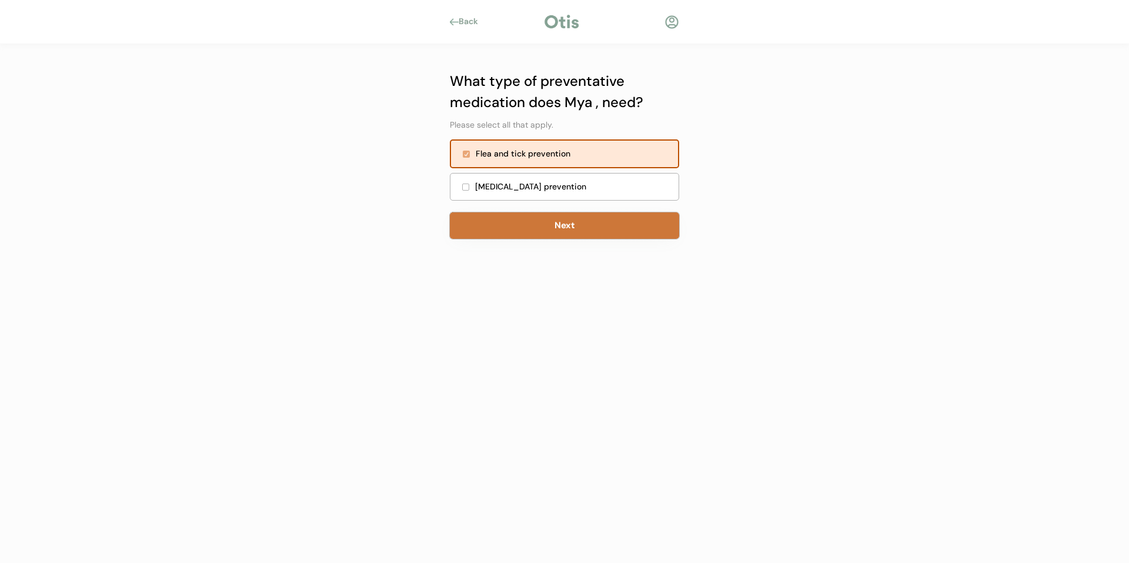
click at [591, 222] on button "Next" at bounding box center [564, 225] width 229 height 26
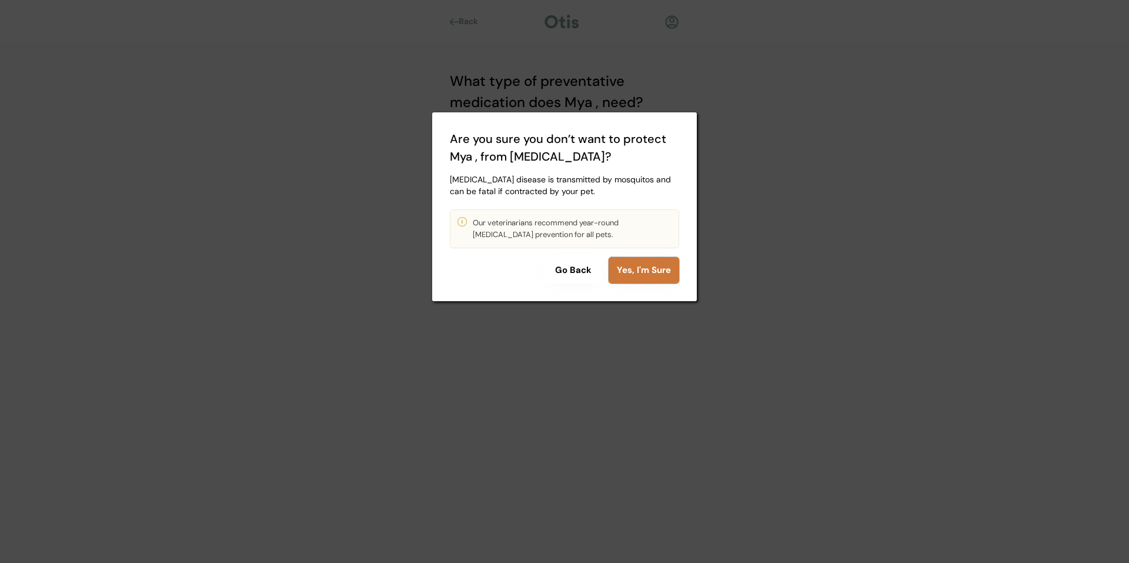
click at [667, 267] on button "Yes, I'm Sure" at bounding box center [643, 270] width 71 height 26
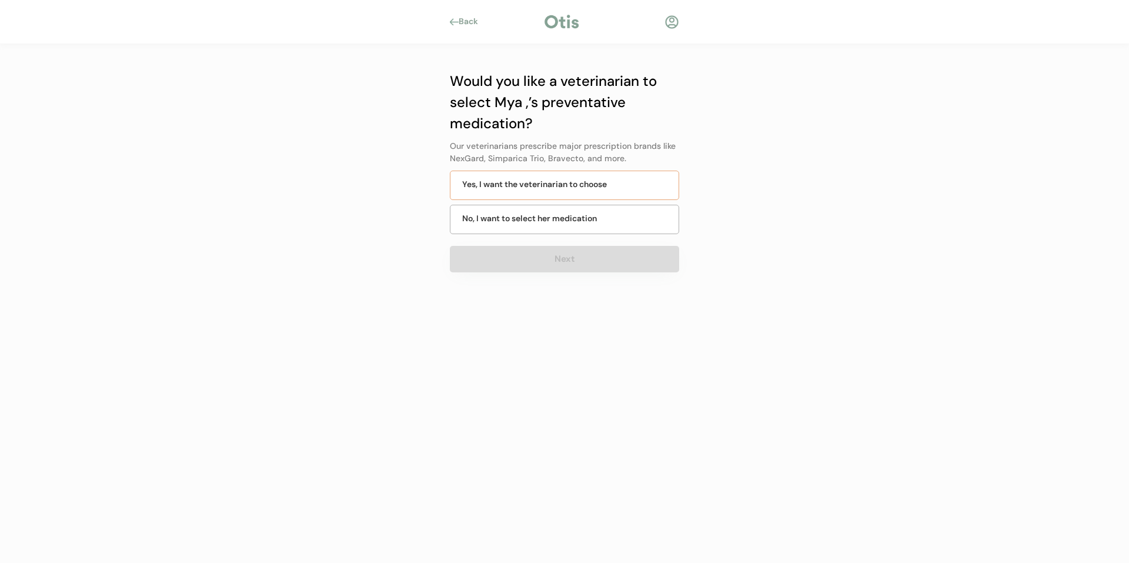
click at [628, 186] on div "Yes, I want the veterinarian to choose" at bounding box center [564, 184] width 229 height 29
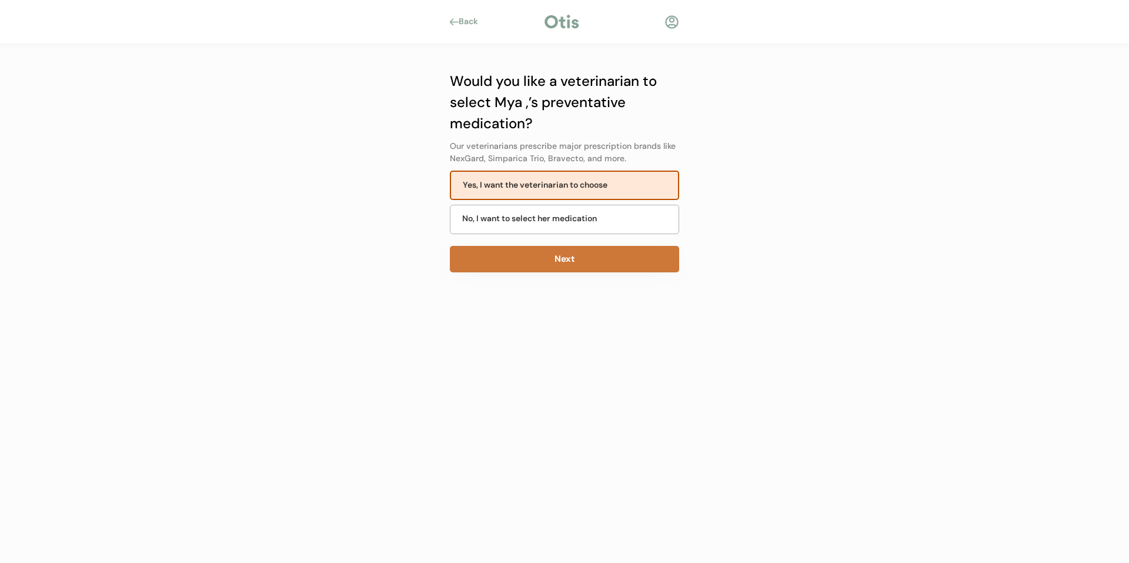
click at [594, 263] on button "Next" at bounding box center [564, 259] width 229 height 26
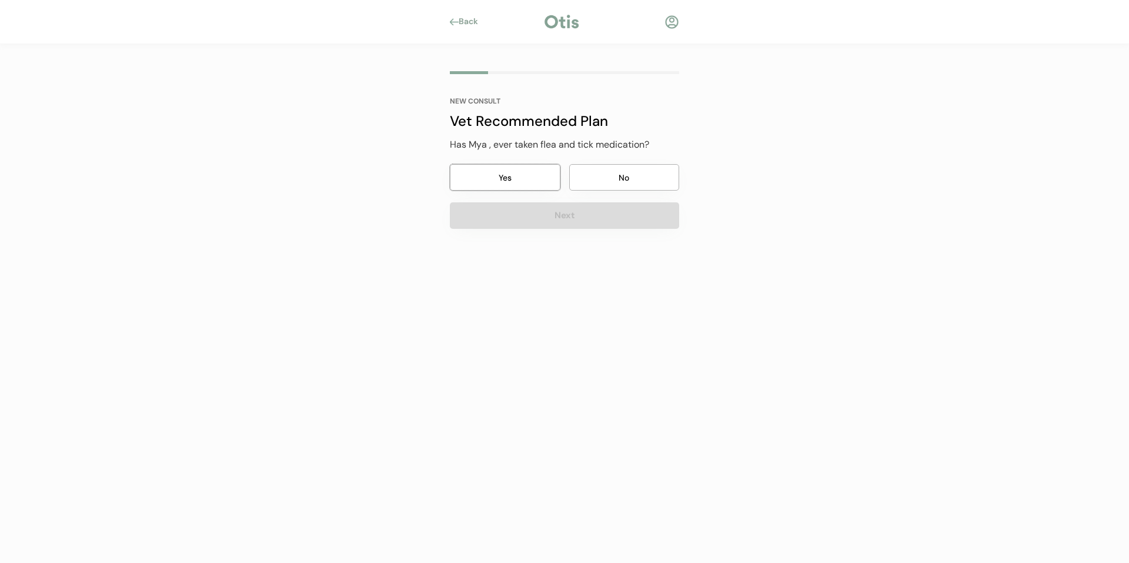
click at [528, 177] on button "Yes" at bounding box center [505, 177] width 111 height 26
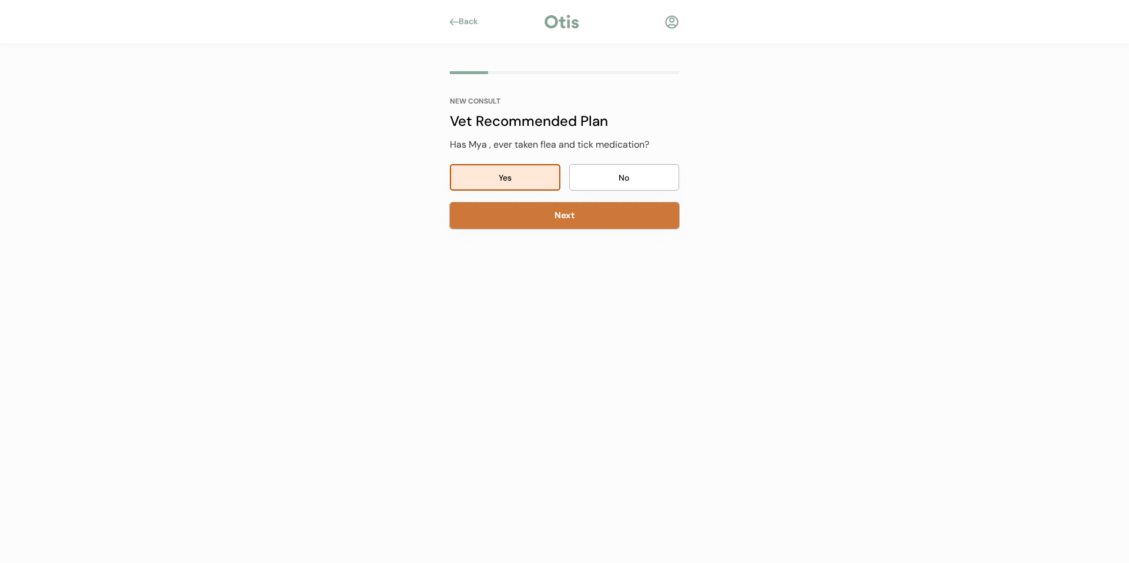
click at [637, 218] on button "Next" at bounding box center [564, 215] width 229 height 26
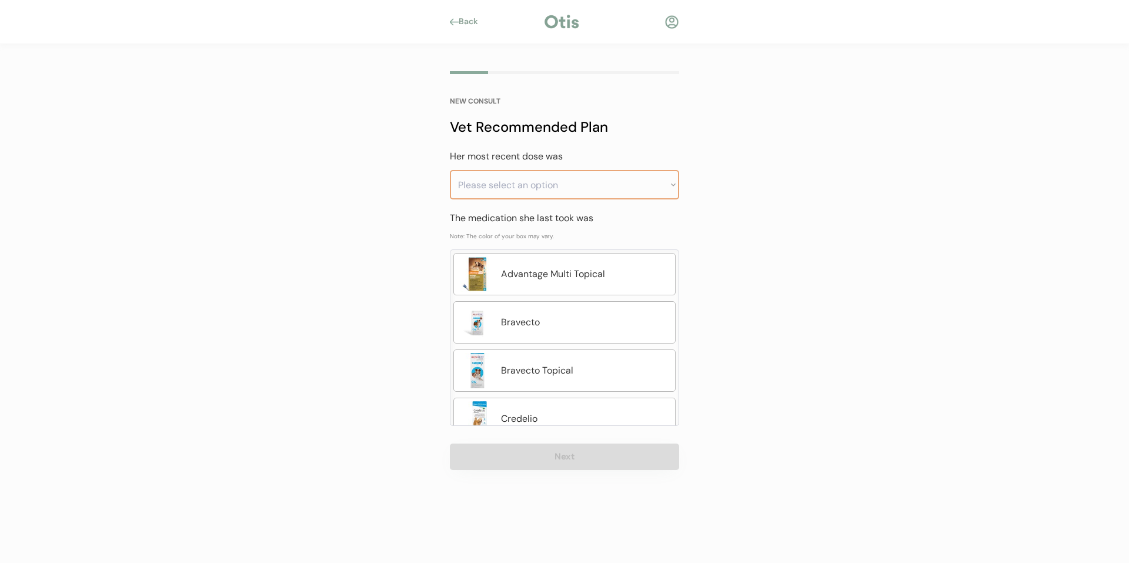
click at [657, 176] on select "Please select an option Less than a month ago Within the last 1 - 2 months With…" at bounding box center [564, 184] width 229 height 29
select select ""within_the_last_1___2_months""
click at [450, 170] on select "Please select an option Less than a month ago Within the last 1 - 2 months With…" at bounding box center [564, 184] width 229 height 29
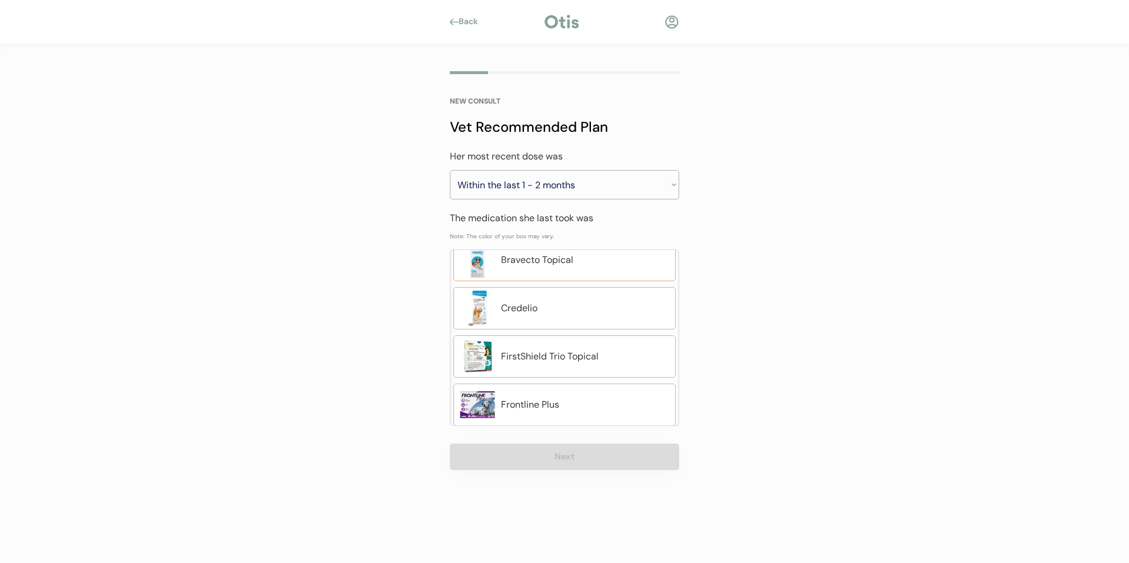
scroll to position [176, 0]
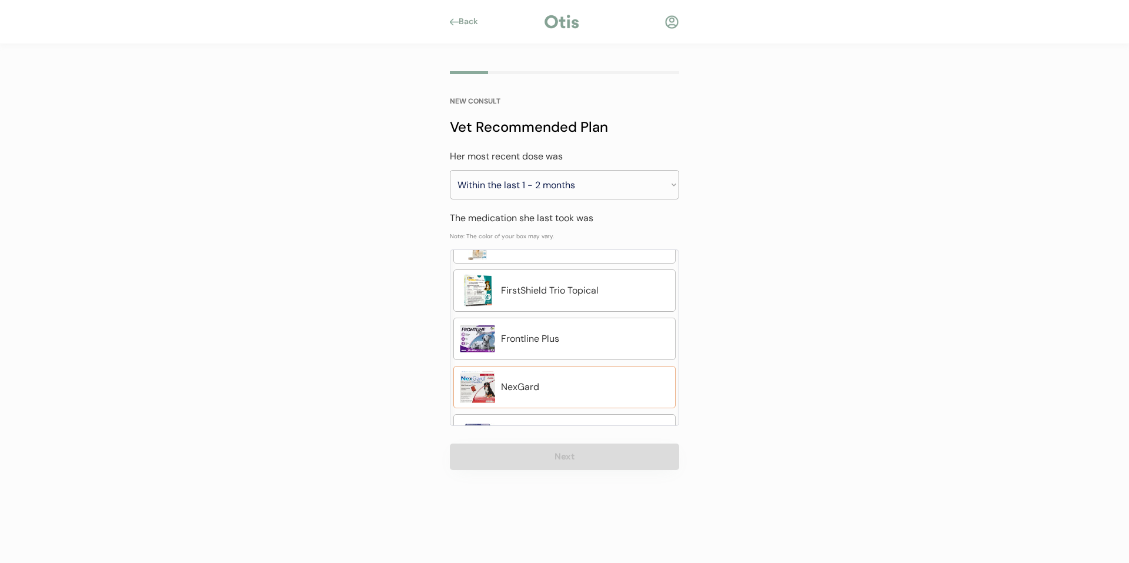
click at [587, 381] on div "NexGard" at bounding box center [585, 387] width 168 height 14
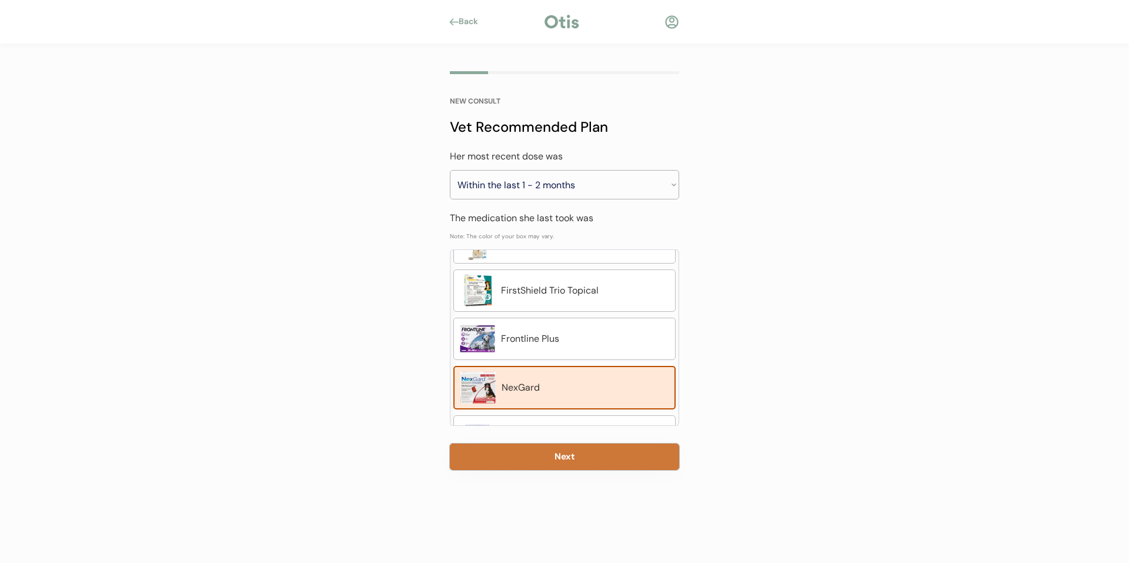
click at [580, 453] on button "Next" at bounding box center [564, 456] width 229 height 26
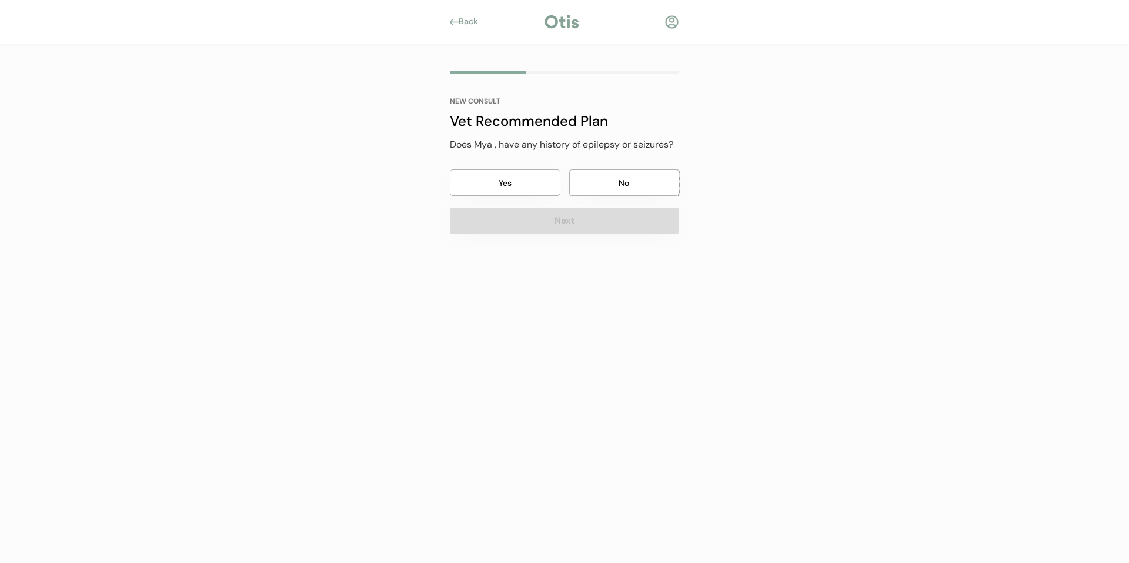
click at [630, 179] on button "No" at bounding box center [624, 182] width 111 height 26
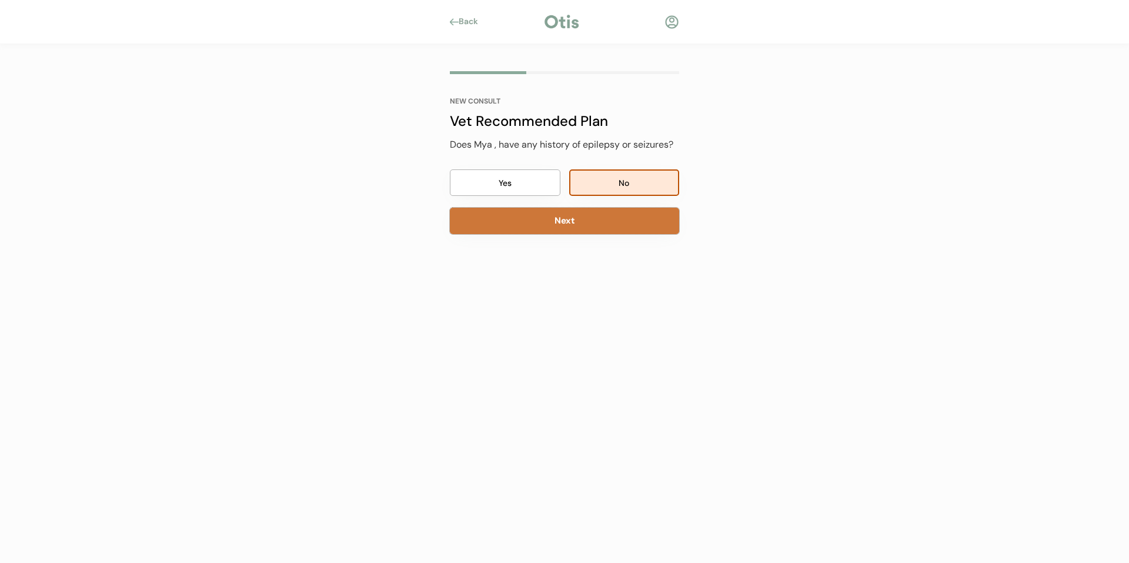
click at [564, 213] on button "Next" at bounding box center [564, 220] width 229 height 26
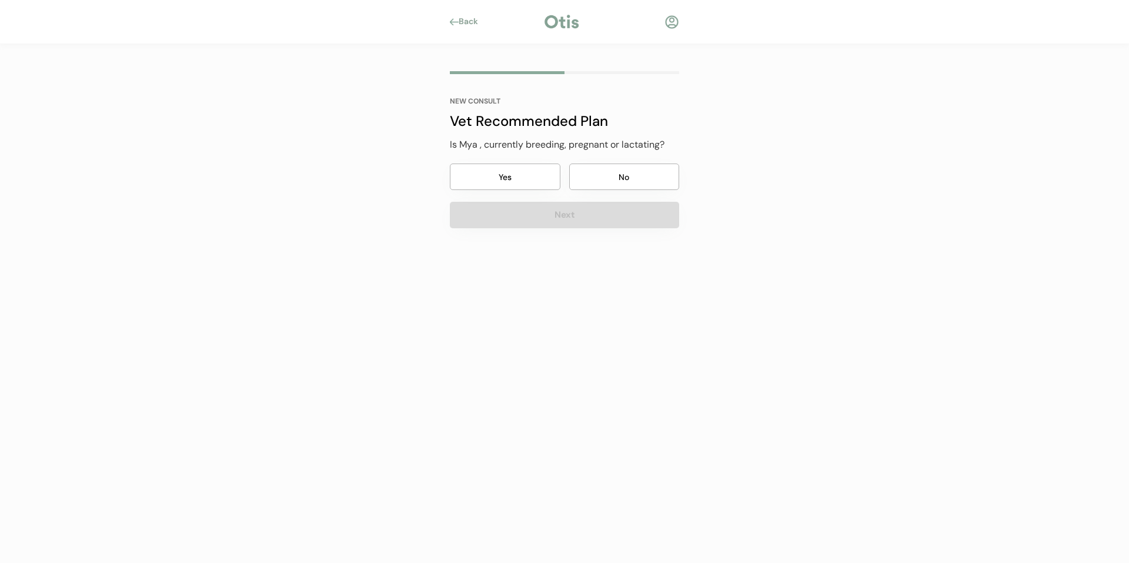
click at [630, 172] on button "No" at bounding box center [624, 176] width 111 height 26
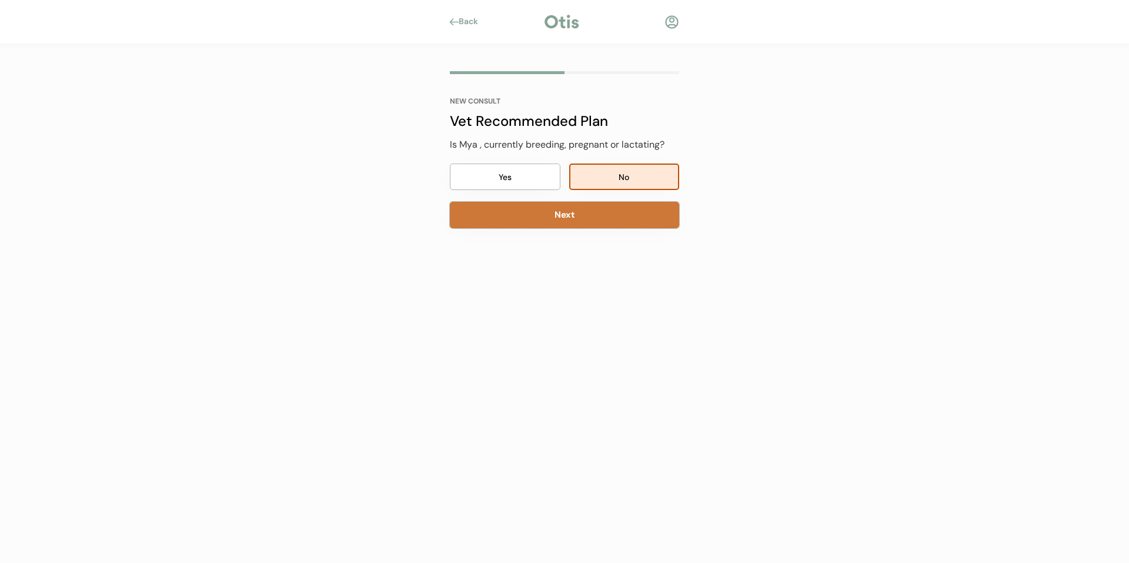
click at [568, 214] on button "Next" at bounding box center [564, 215] width 229 height 26
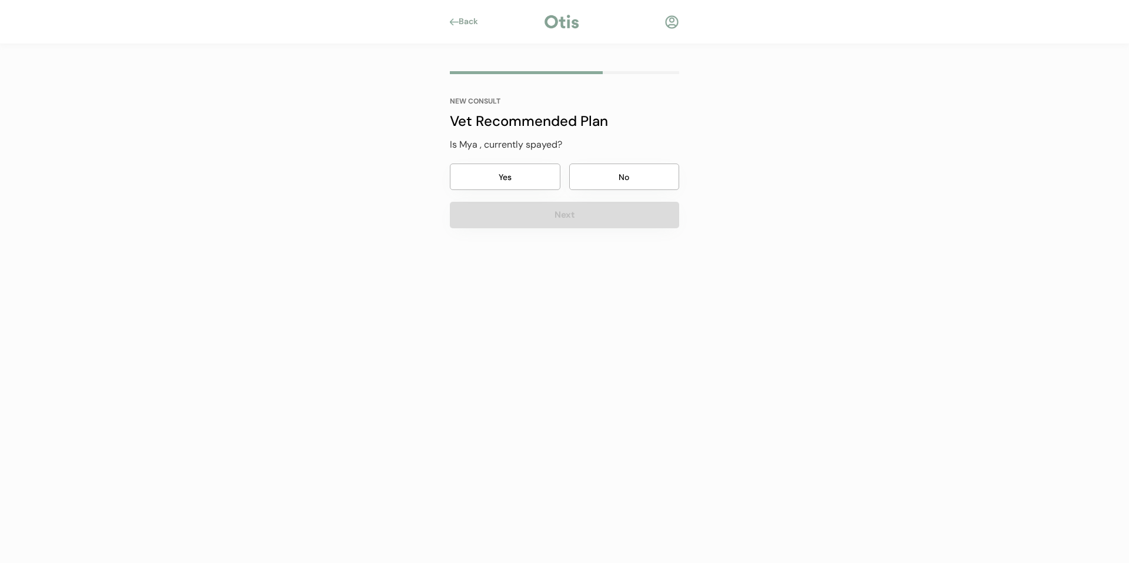
click at [523, 174] on button "Yes" at bounding box center [505, 176] width 111 height 26
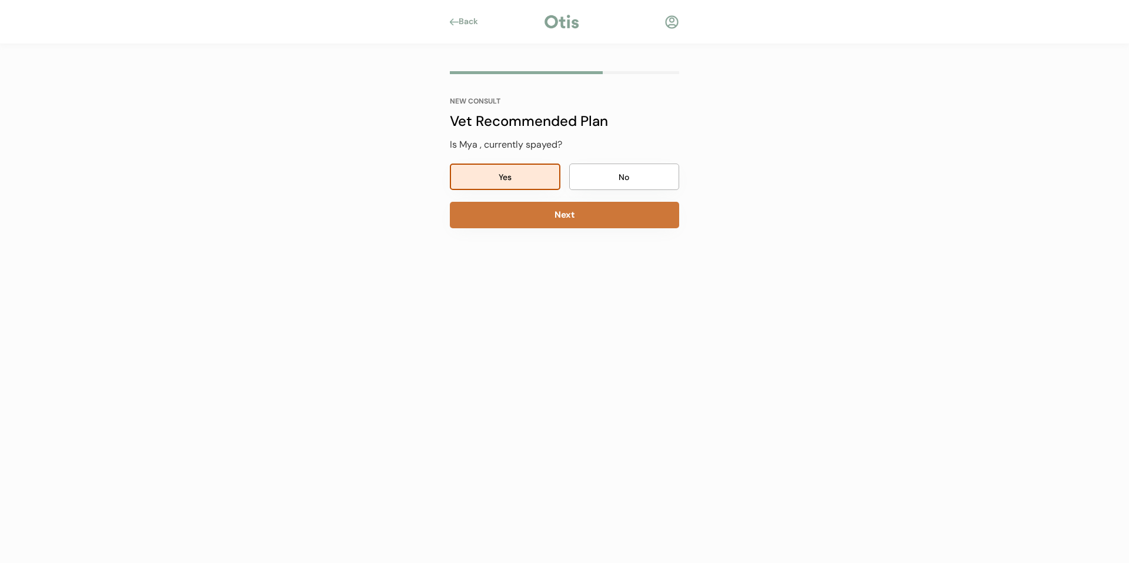
click at [652, 221] on button "Next" at bounding box center [564, 215] width 229 height 26
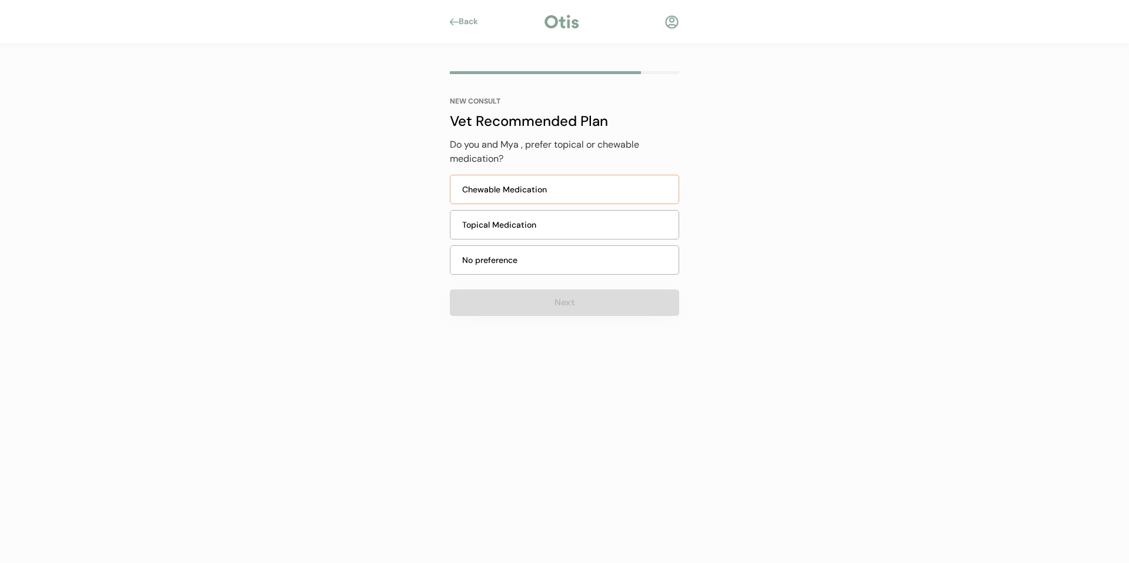
click at [607, 187] on div "Chewable Medication" at bounding box center [566, 189] width 209 height 12
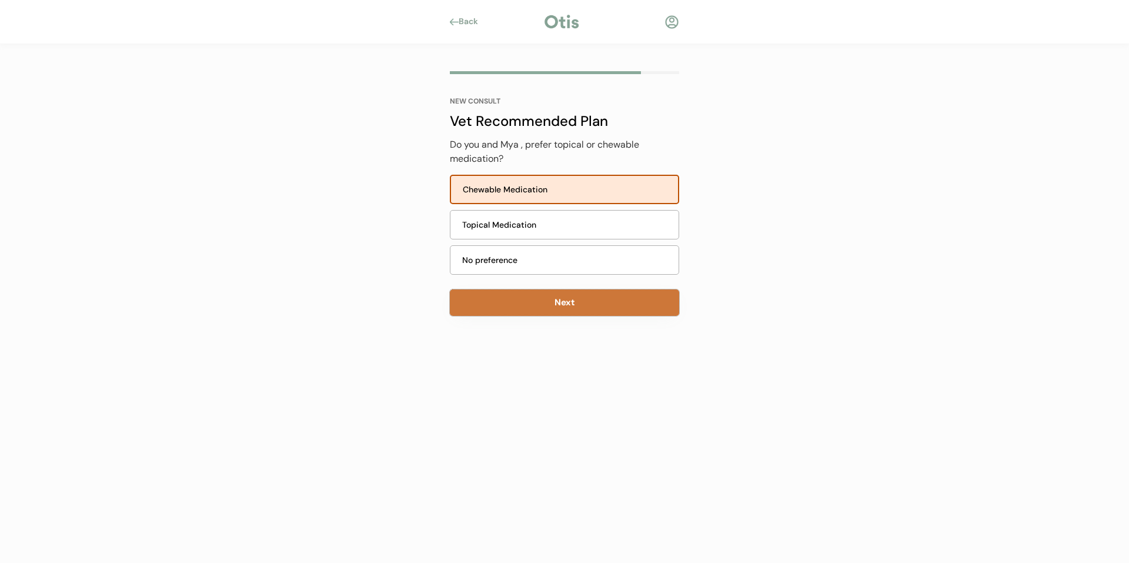
click at [561, 294] on button "Next" at bounding box center [564, 302] width 229 height 26
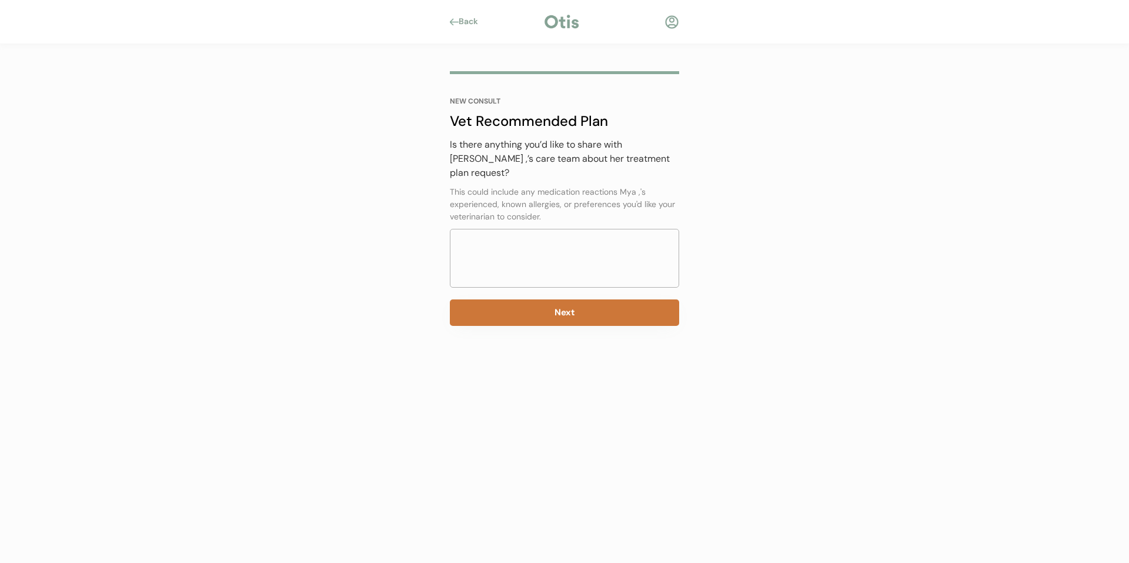
click at [544, 299] on button "Next" at bounding box center [564, 312] width 229 height 26
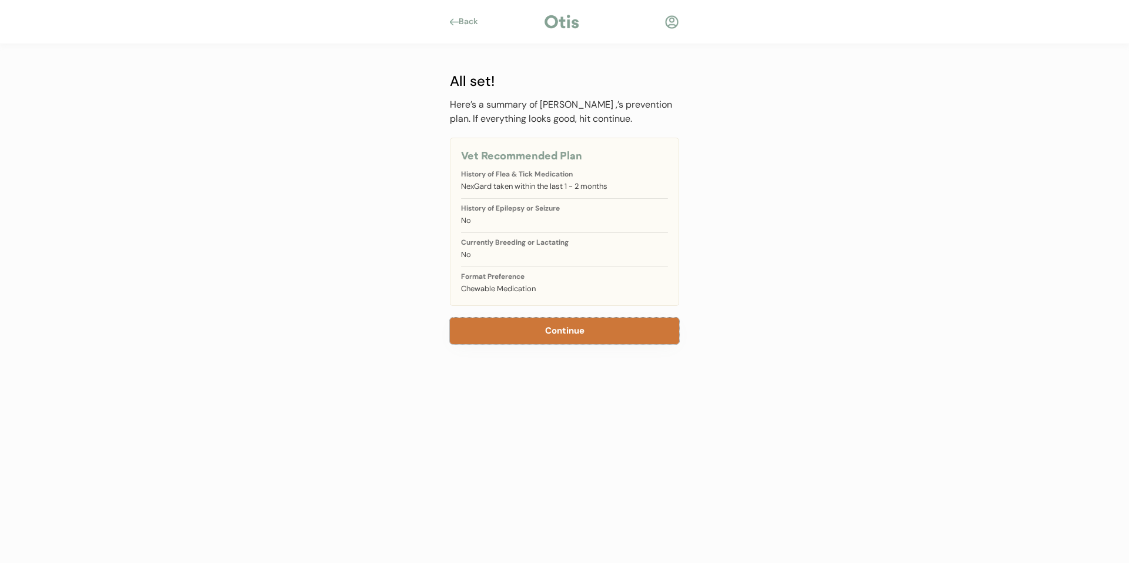
click at [530, 333] on button "Continue" at bounding box center [564, 330] width 229 height 26
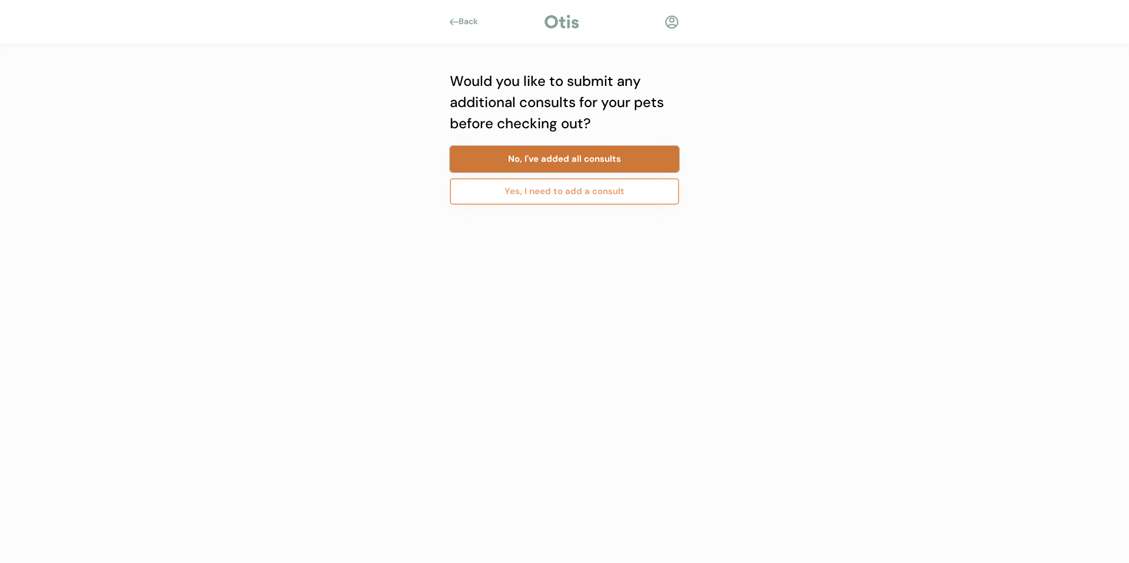
click at [627, 158] on button "No, I've added all consults" at bounding box center [564, 159] width 229 height 26
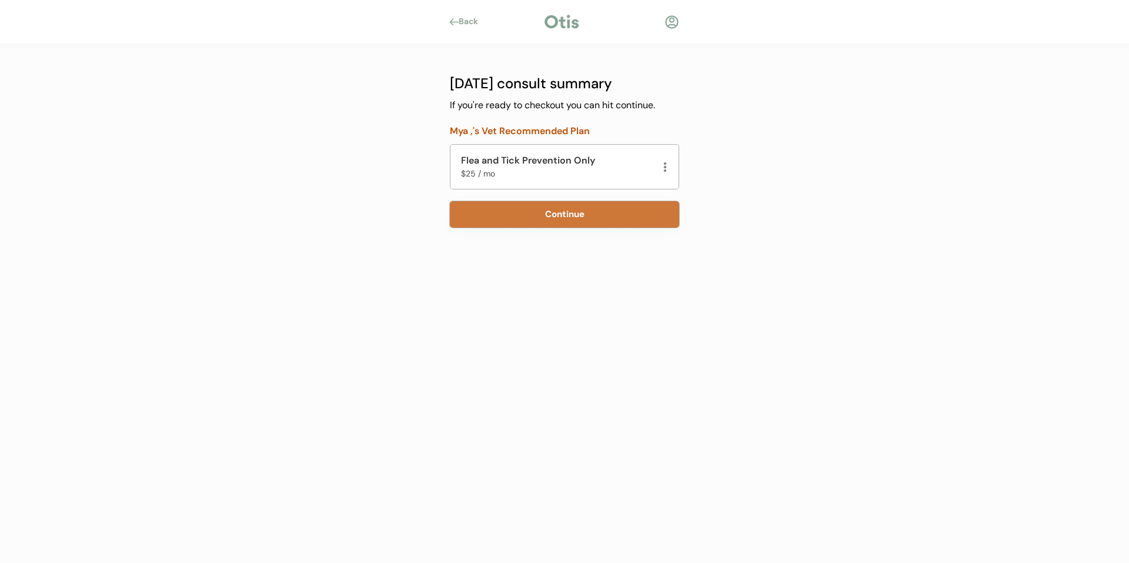
click at [567, 219] on button "Continue" at bounding box center [564, 214] width 229 height 26
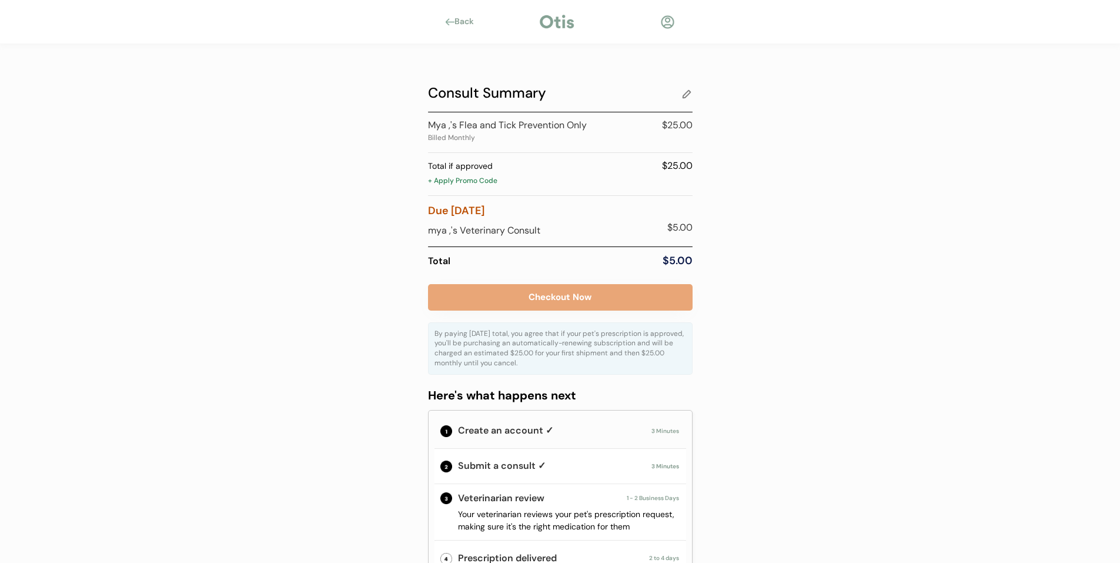
click at [472, 182] on div "+ Apply Promo Code" at bounding box center [560, 182] width 265 height 12
